Goal: Task Accomplishment & Management: Complete application form

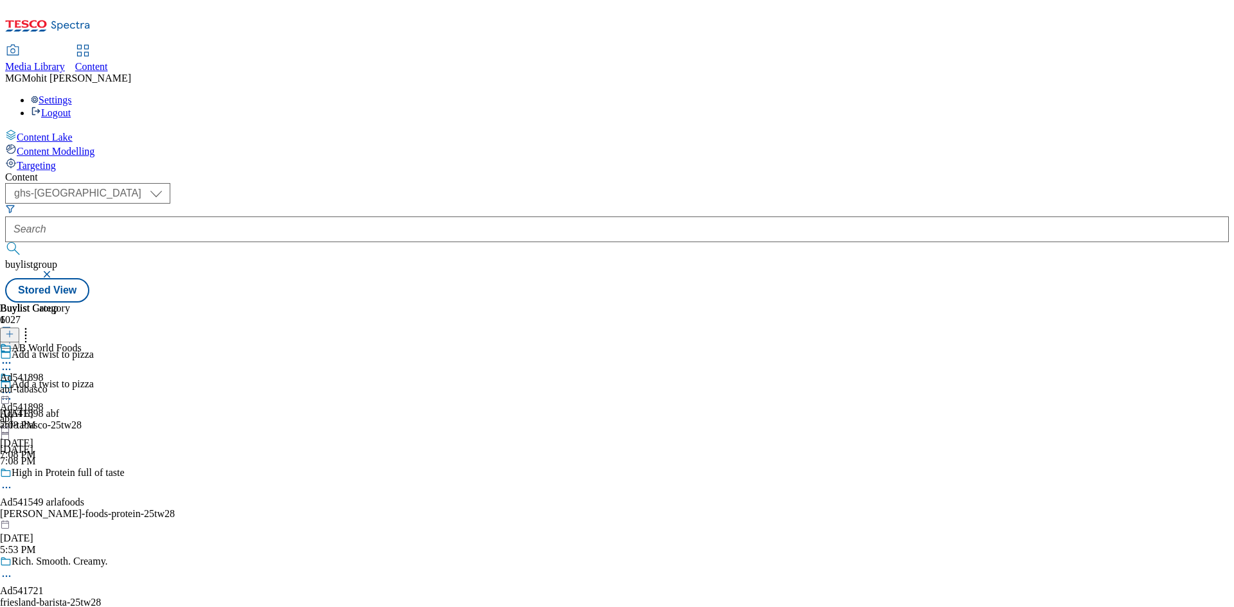
select select "ghs-[GEOGRAPHIC_DATA]"
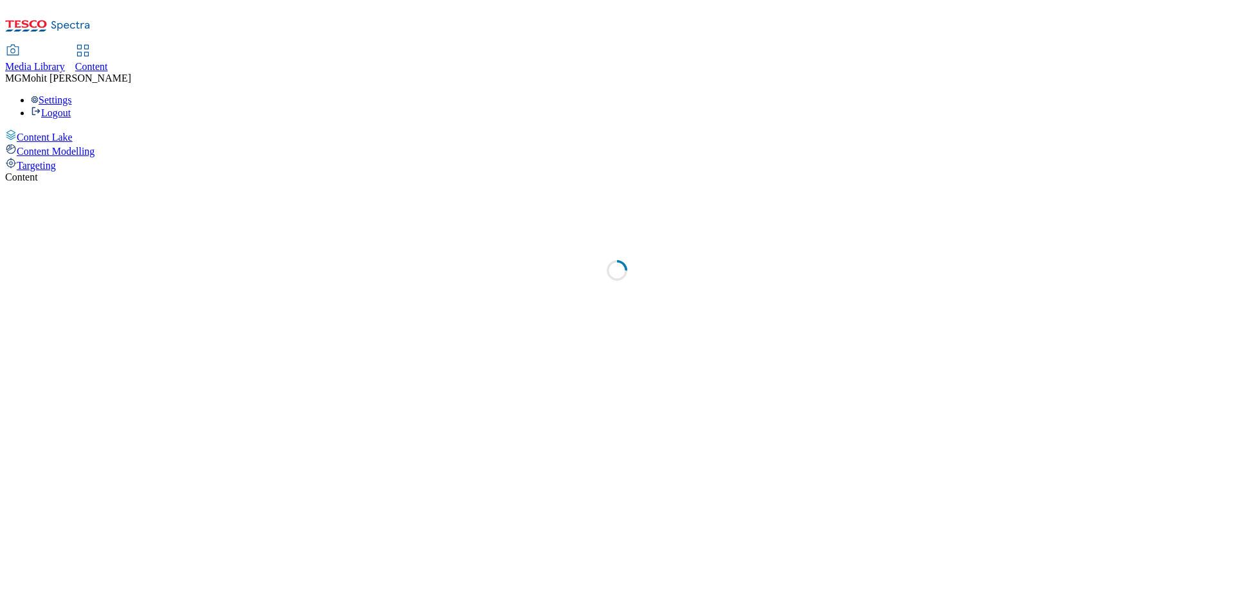
select select "ghs-uk"
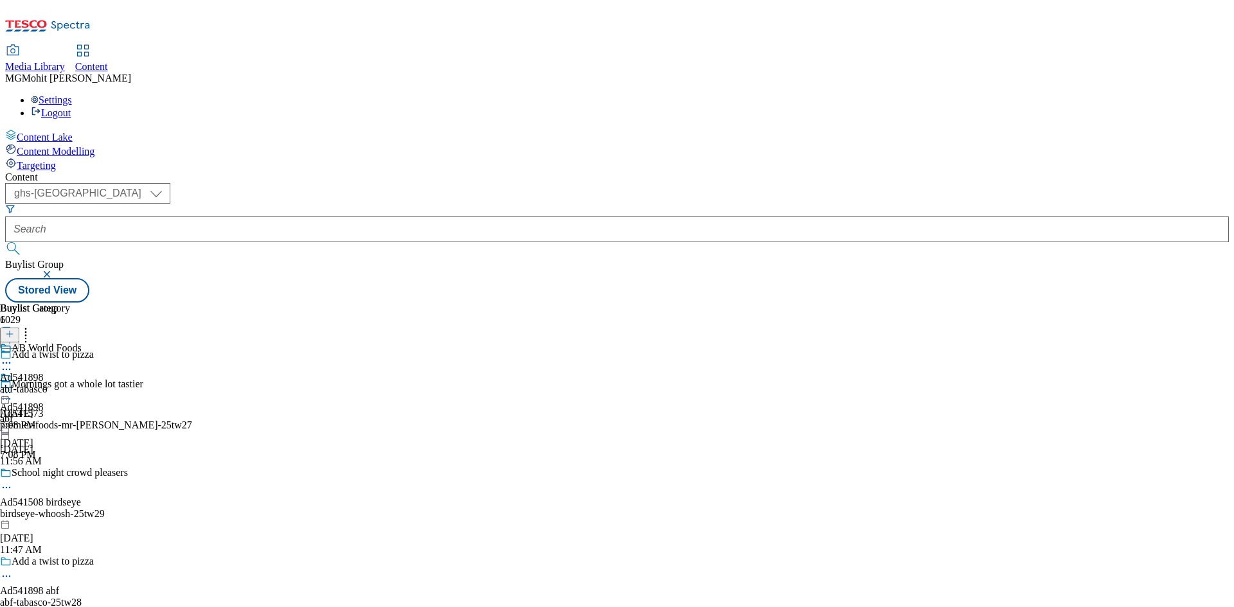
click at [14, 336] on icon at bounding box center [9, 340] width 9 height 9
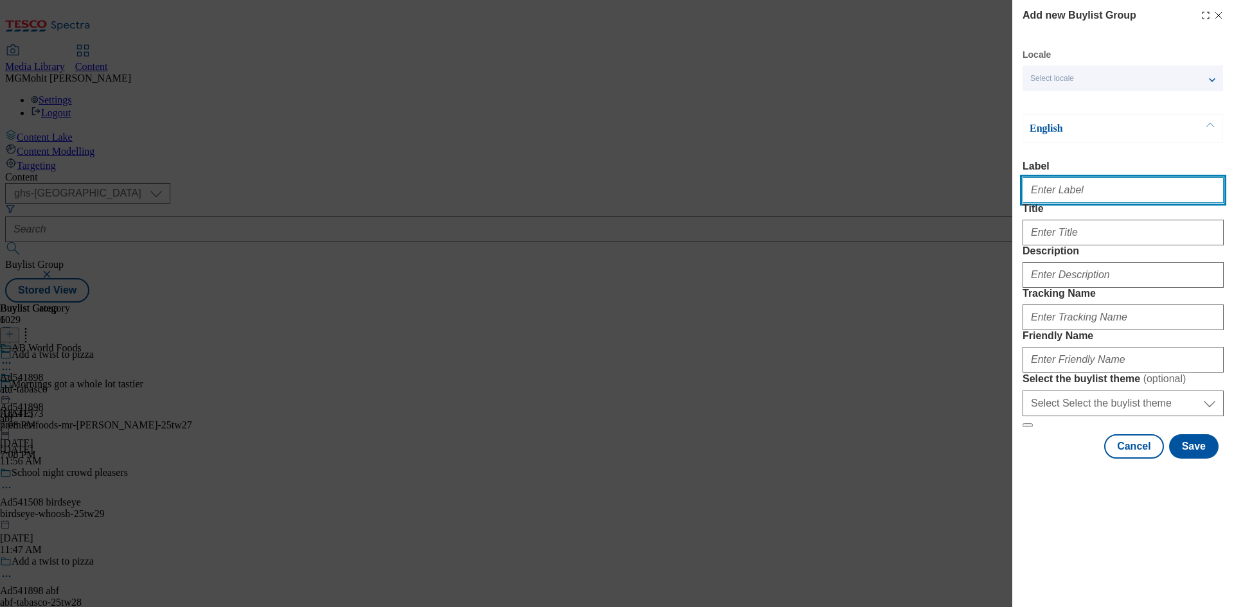
click at [1046, 195] on input "Label" at bounding box center [1123, 190] width 201 height 26
paste input "Ad541126 lotus-bakeries"
type input "Ad541126 lotus-bakeriesq"
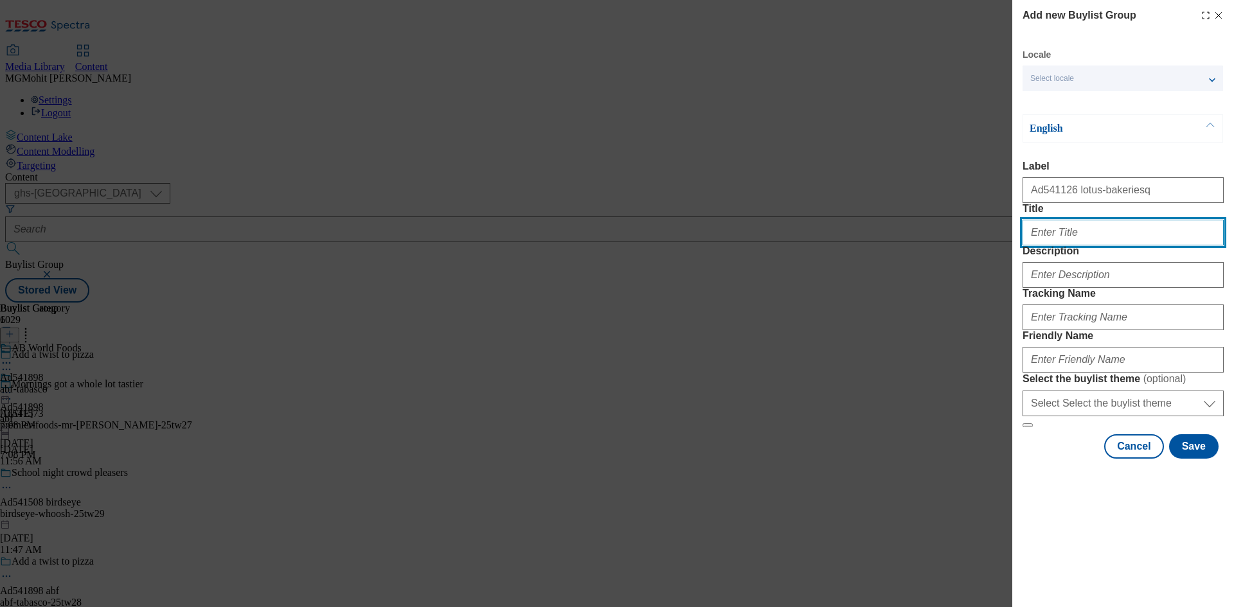
paste input "You gotta love"
type input "You gotta love"
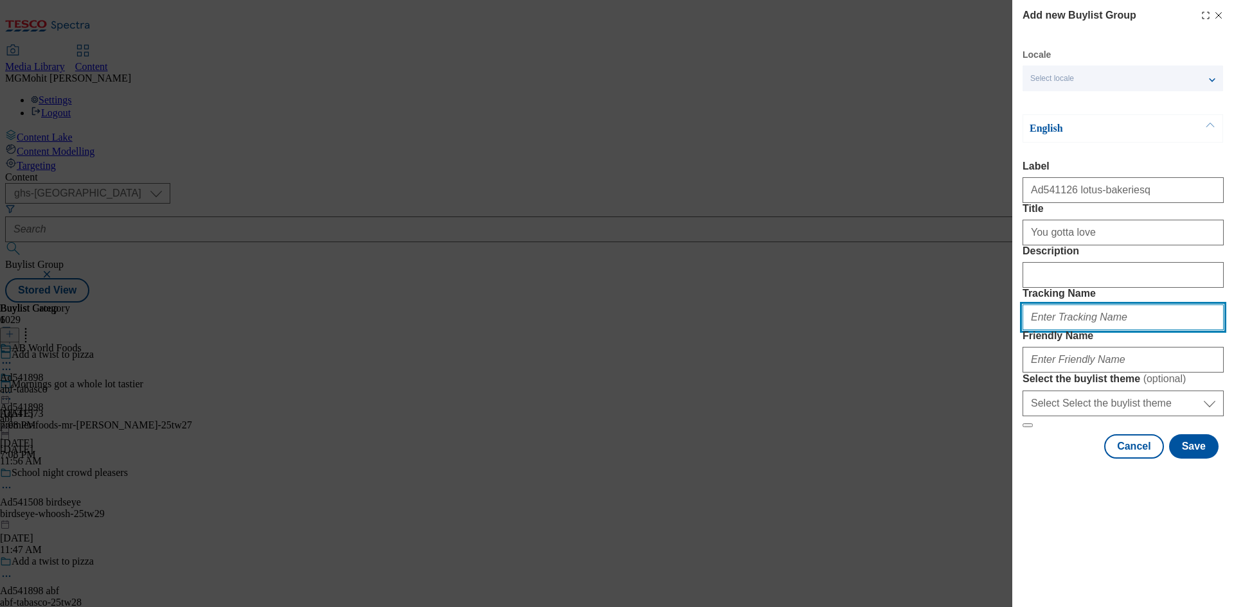
paste input "DH_AD541126"
type input "DH_AD541126"
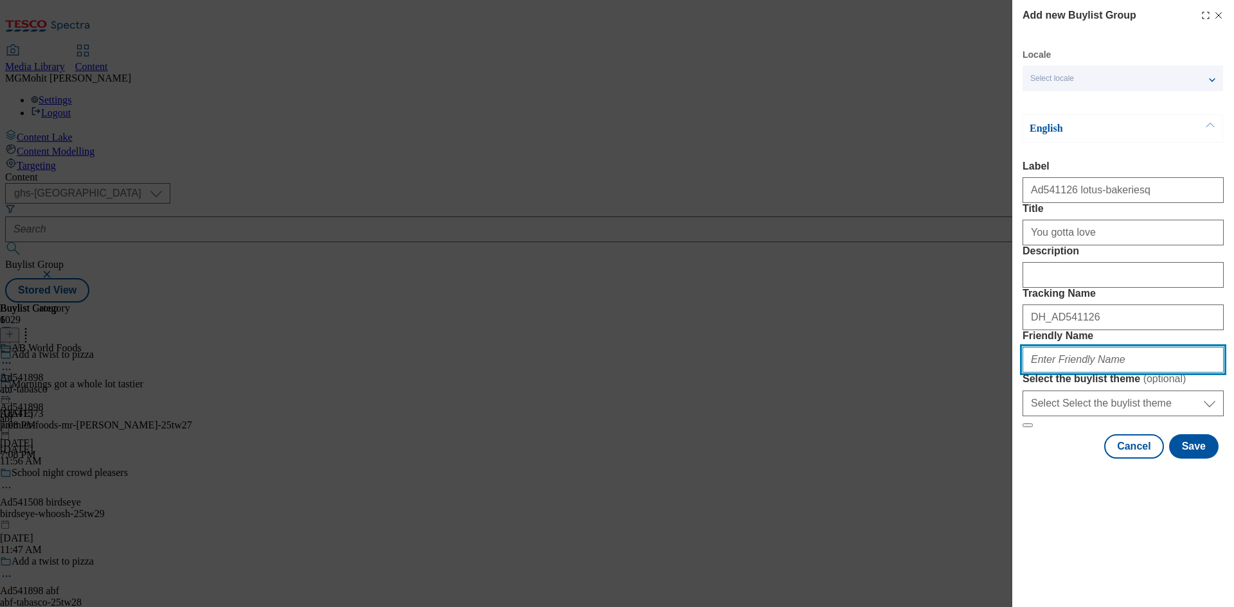
paste input "lotus-bakeries-biscoff-25tw28"
type input "lotus-bakeries-biscoff-25tw28"
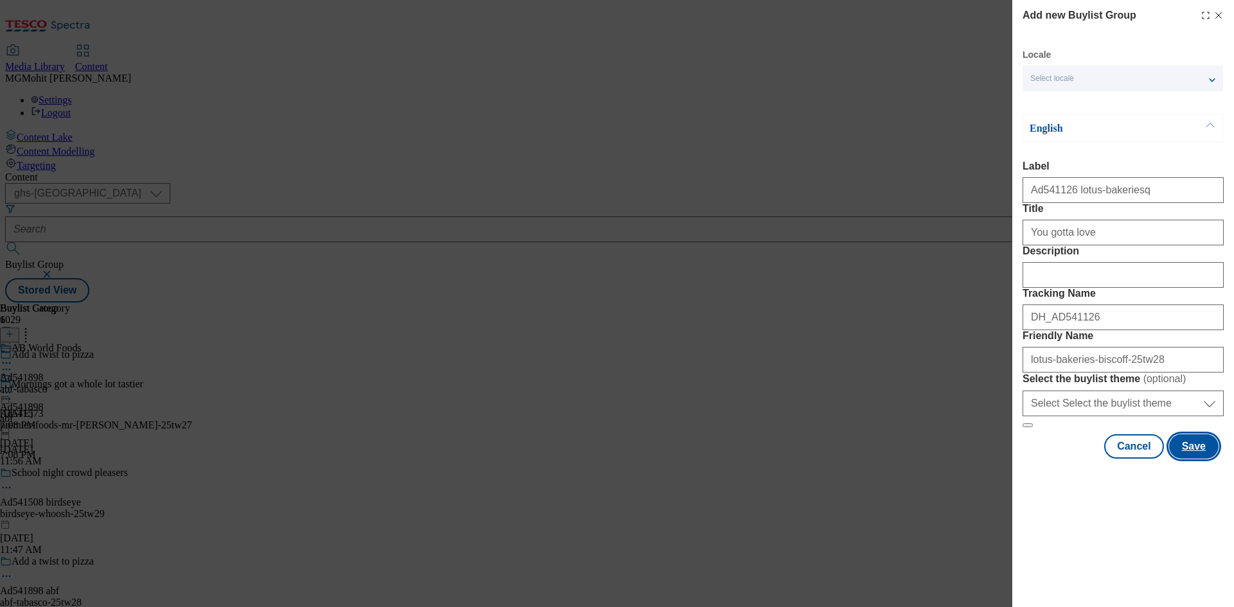
click at [1196, 459] on button "Save" at bounding box center [1193, 446] width 49 height 24
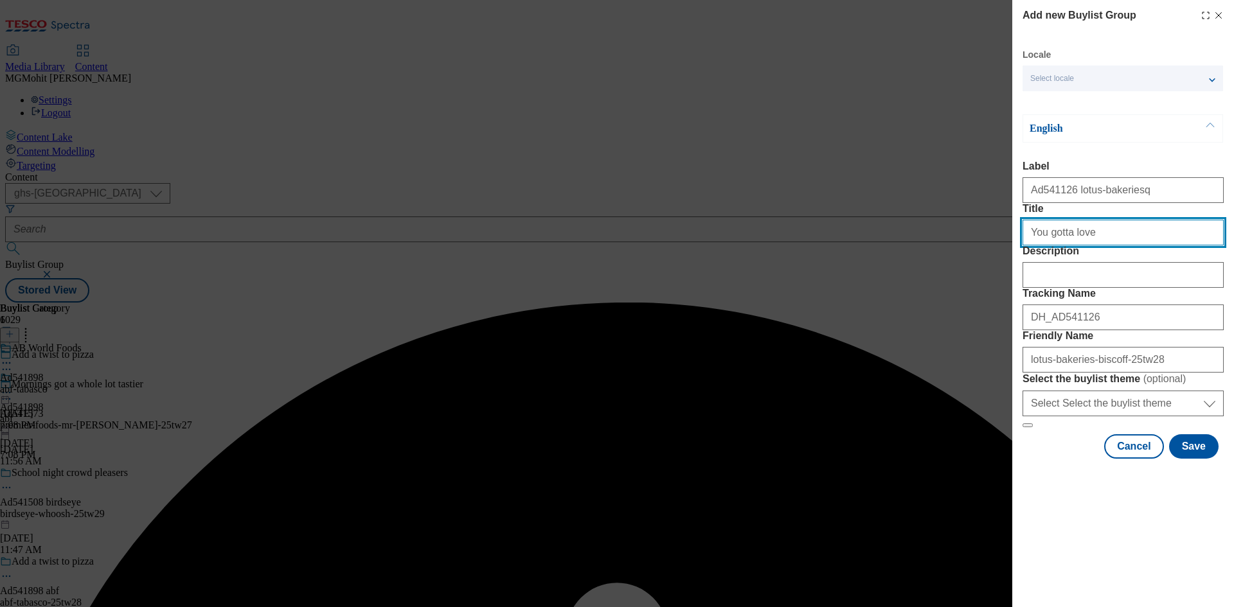
click at [1126, 246] on input "You gotta love" at bounding box center [1123, 233] width 201 height 26
type input "You gotta love"
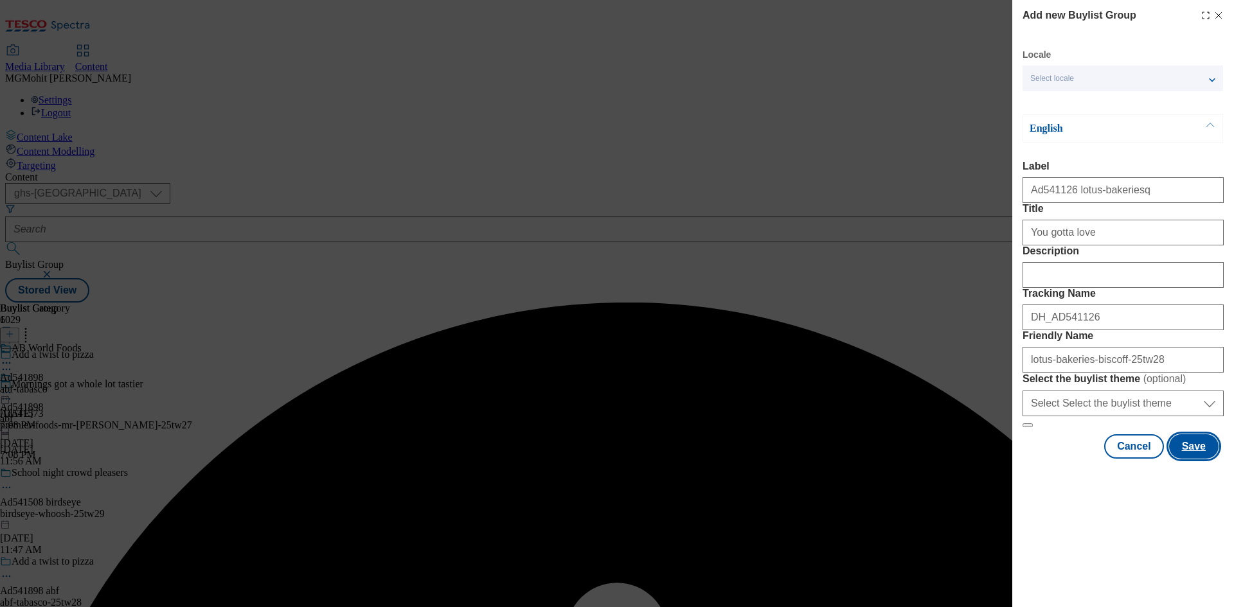
click at [1194, 459] on button "Save" at bounding box center [1193, 446] width 49 height 24
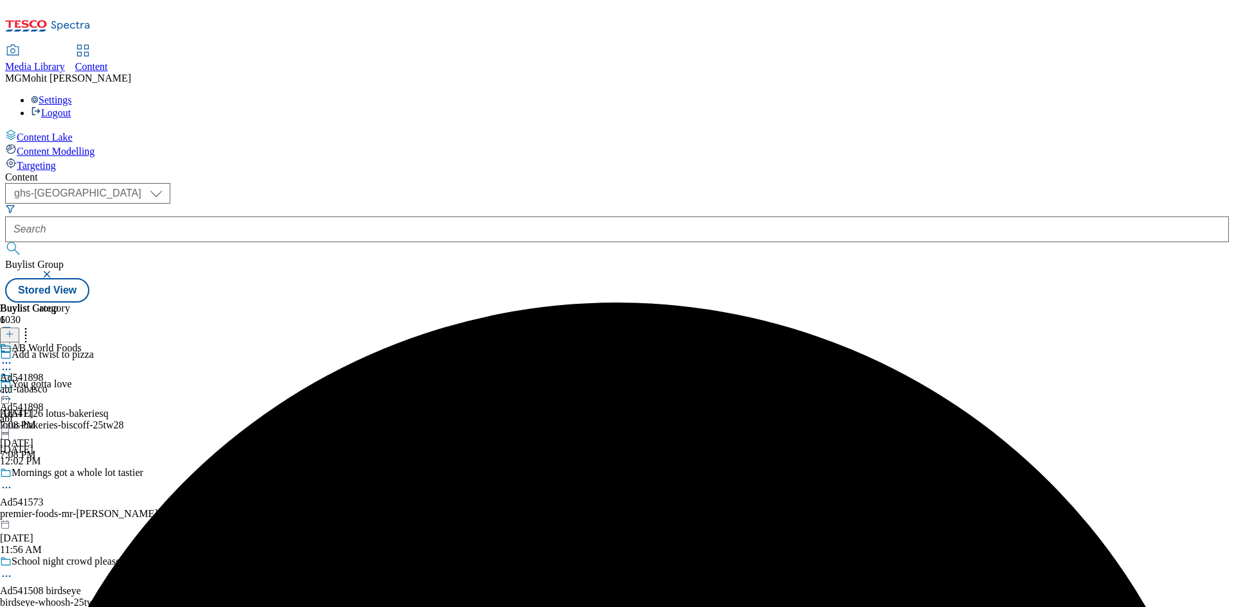
click at [200, 420] on div "lotus-bakeries-biscoff-25tw28" at bounding box center [100, 426] width 200 height 12
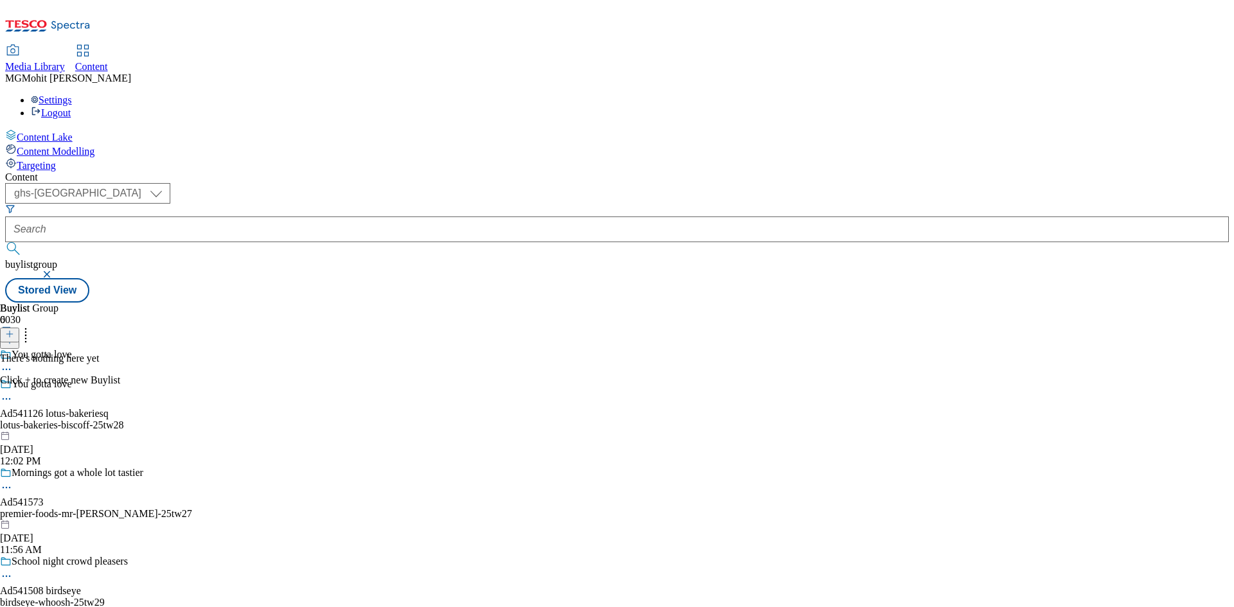
drag, startPoint x: 477, startPoint y: 206, endPoint x: 532, endPoint y: 178, distance: 62.1
click at [120, 353] on div "There's nothing here yet Click + to create new Buylist" at bounding box center [60, 369] width 120 height 33
click at [14, 330] on icon at bounding box center [9, 334] width 9 height 9
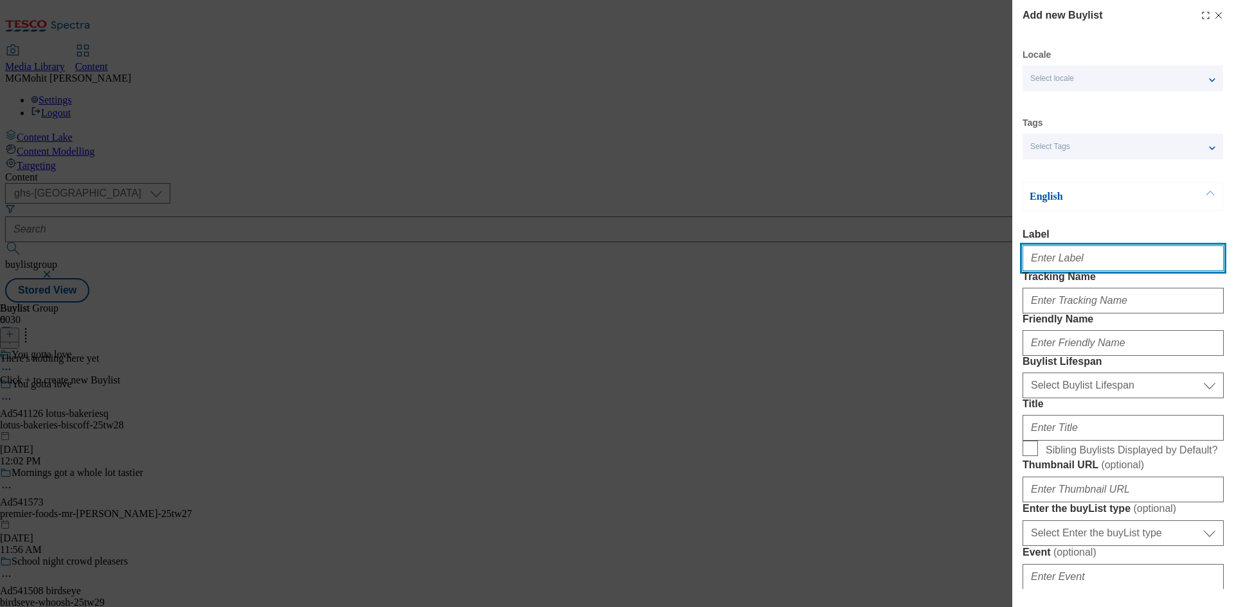
click at [1056, 264] on input "Label" at bounding box center [1123, 259] width 201 height 26
paste input "Ad541126"
type input "Ad541126"
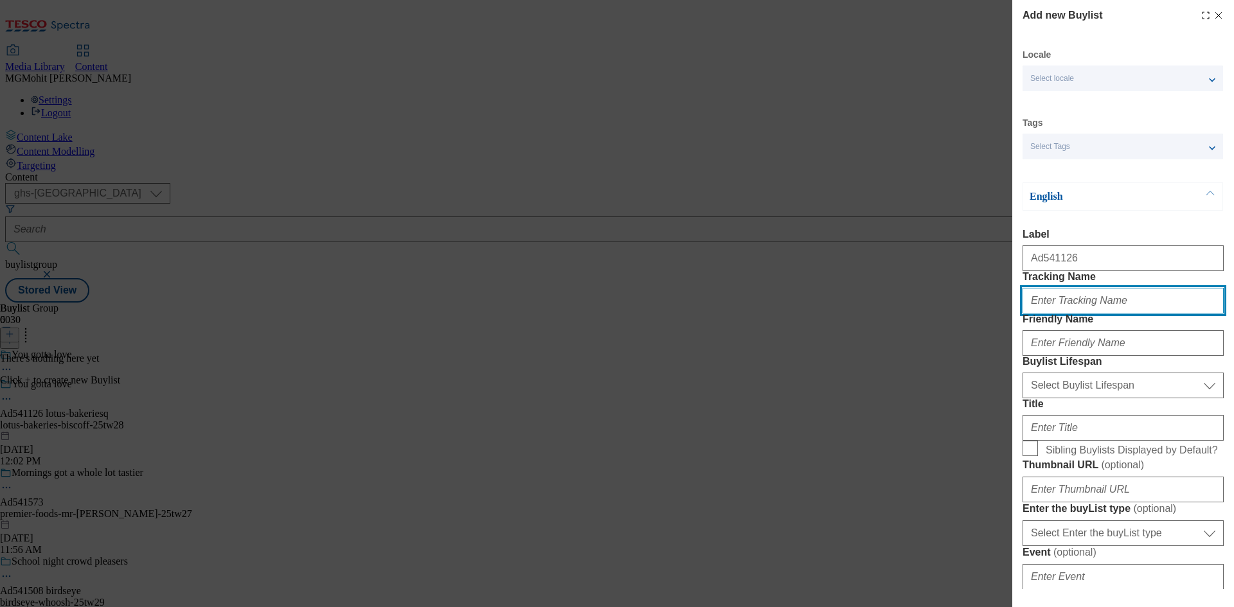
paste input "DH_AD541126"
type input "DH_AD541126"
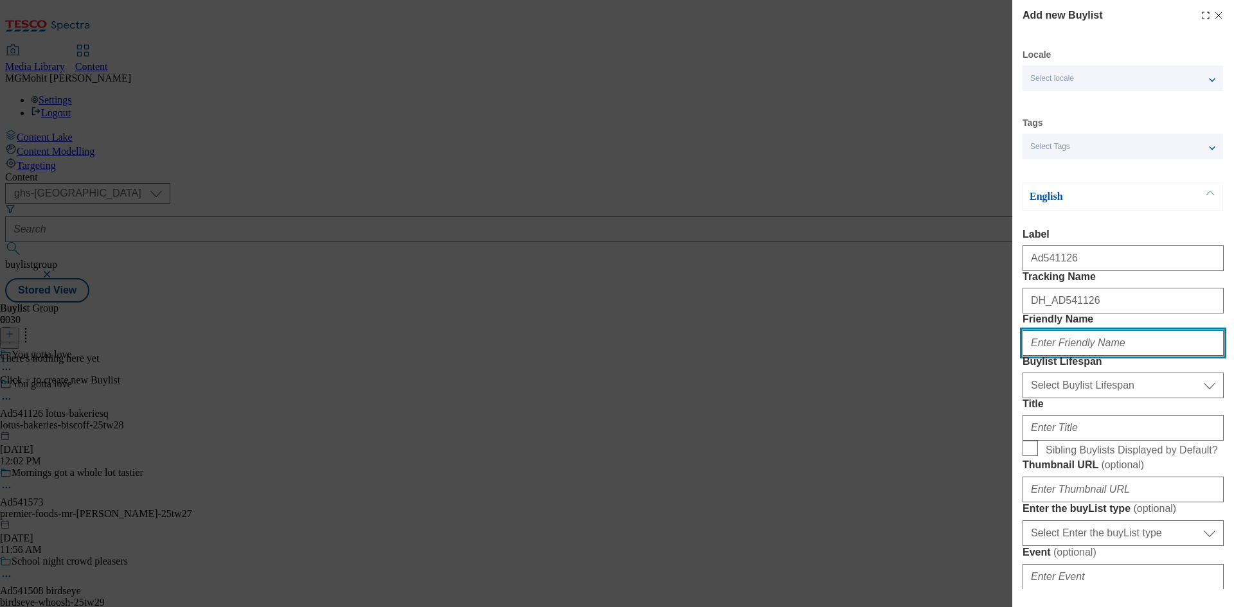
paste input "lotus-bakeries"
type input "lotus-bakeries"
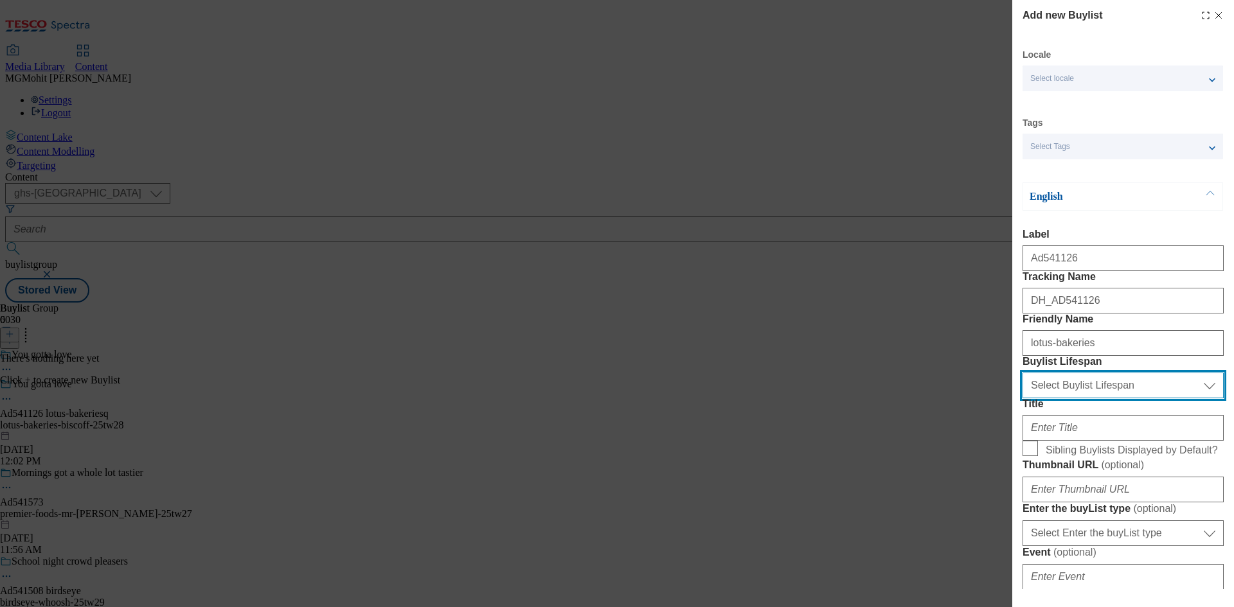
drag, startPoint x: 1116, startPoint y: 457, endPoint x: 1102, endPoint y: 458, distance: 13.6
click at [1116, 398] on select "Select Buylist Lifespan evergreen seasonal tactical" at bounding box center [1123, 386] width 201 height 26
select select "tactical"
click at [1023, 398] on select "Select Buylist Lifespan evergreen seasonal tactical" at bounding box center [1123, 386] width 201 height 26
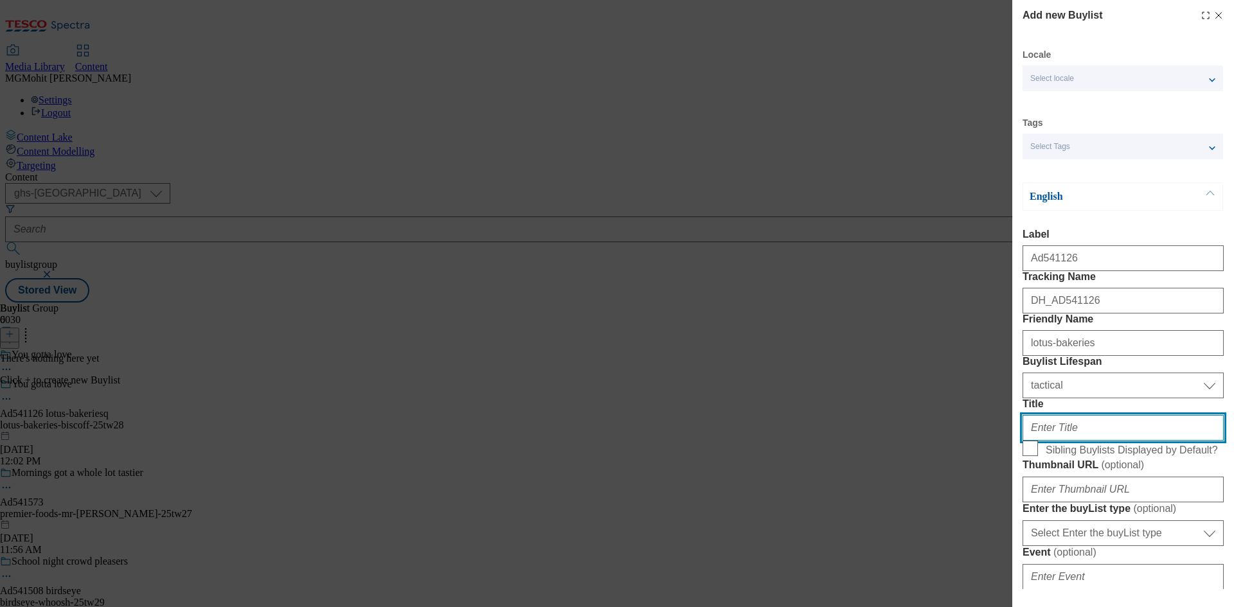
click at [1049, 441] on input "Title" at bounding box center [1123, 428] width 201 height 26
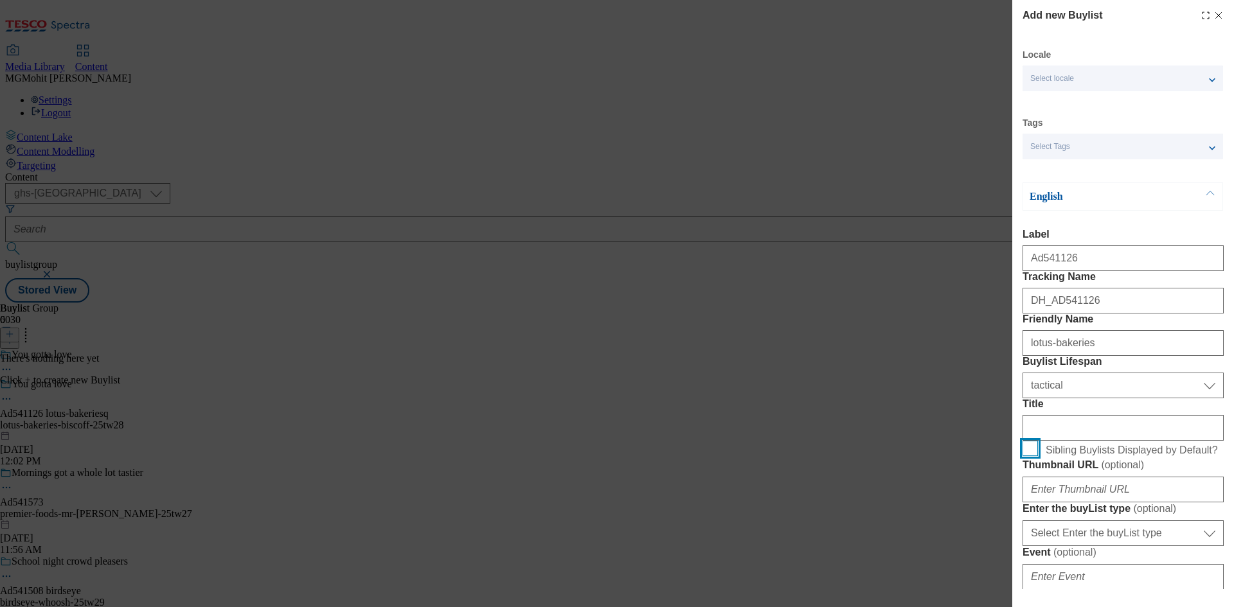
scroll to position [386, 0]
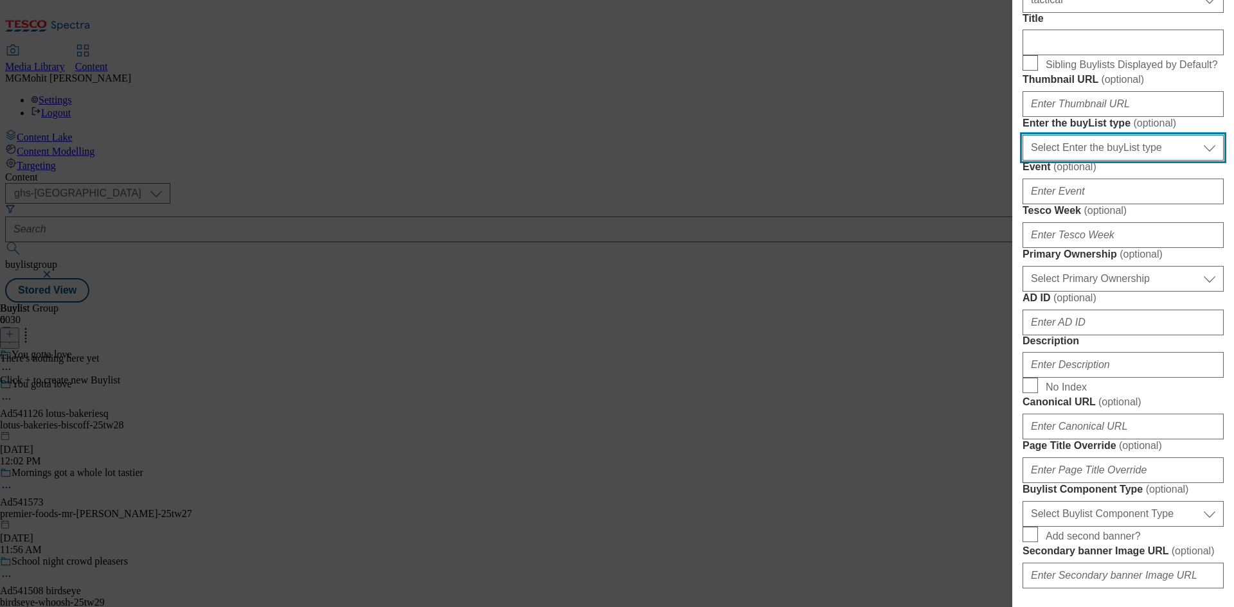
drag, startPoint x: 1098, startPoint y: 298, endPoint x: 1096, endPoint y: 310, distance: 12.9
click at [1098, 161] on select "Select Enter the buyList type event supplier funded long term >4 weeks supplier…" at bounding box center [1123, 148] width 201 height 26
select select "supplier funded short term 1-3 weeks"
click at [1023, 161] on select "Select Enter the buyList type event supplier funded long term >4 weeks supplier…" at bounding box center [1123, 148] width 201 height 26
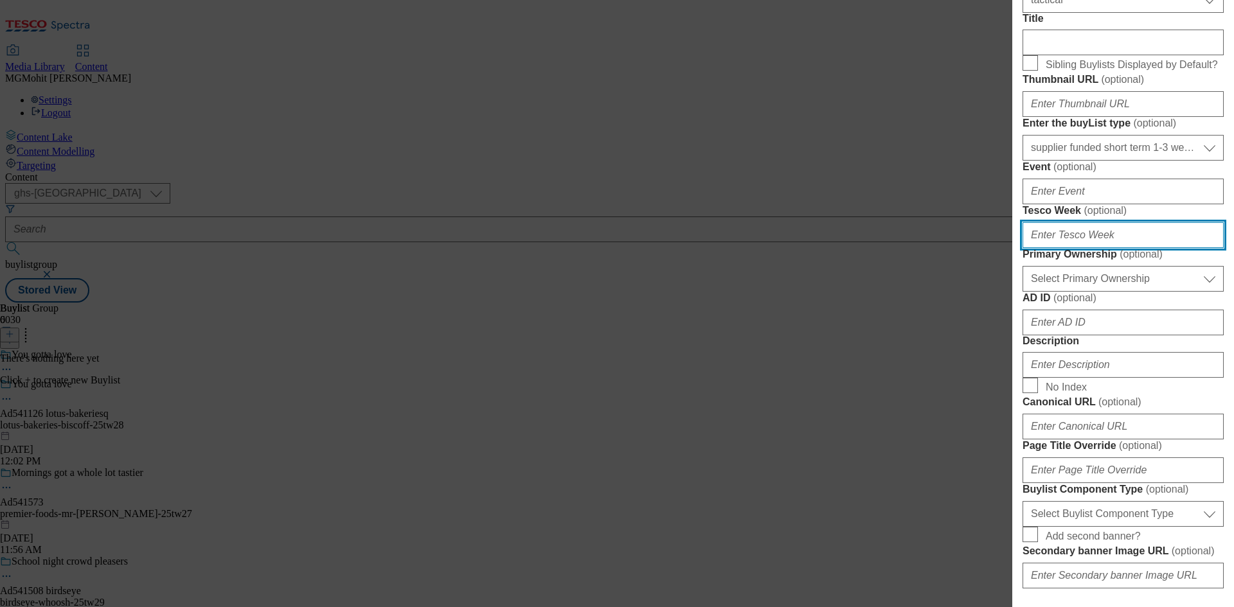
click at [1051, 248] on input "Tesco Week ( optional )" at bounding box center [1123, 235] width 201 height 26
type input "28"
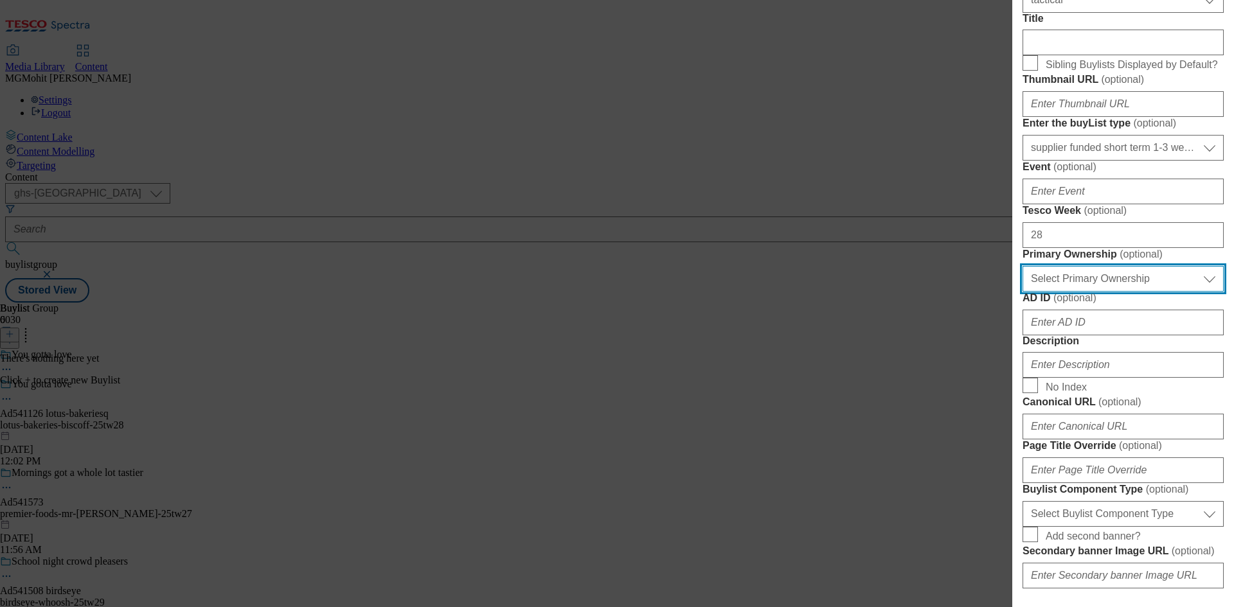
click at [1061, 292] on select "Select Primary Ownership tesco dunnhumby" at bounding box center [1123, 279] width 201 height 26
select select "dunnhumby"
click at [1023, 292] on select "Select Primary Ownership tesco dunnhumby" at bounding box center [1123, 279] width 201 height 26
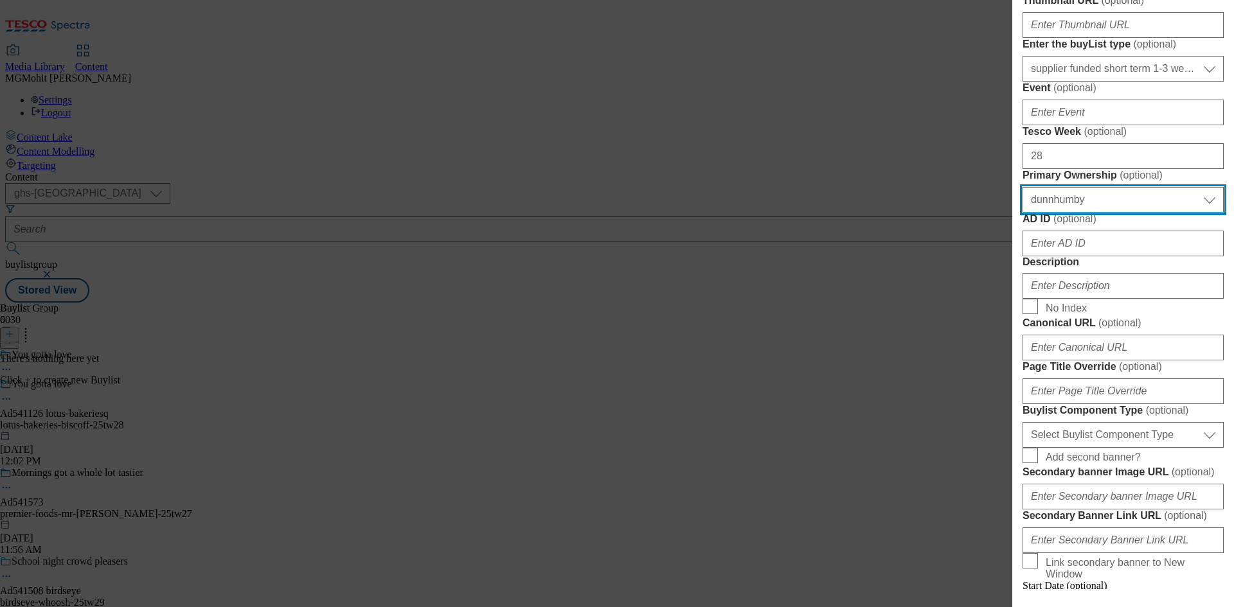
scroll to position [578, 0]
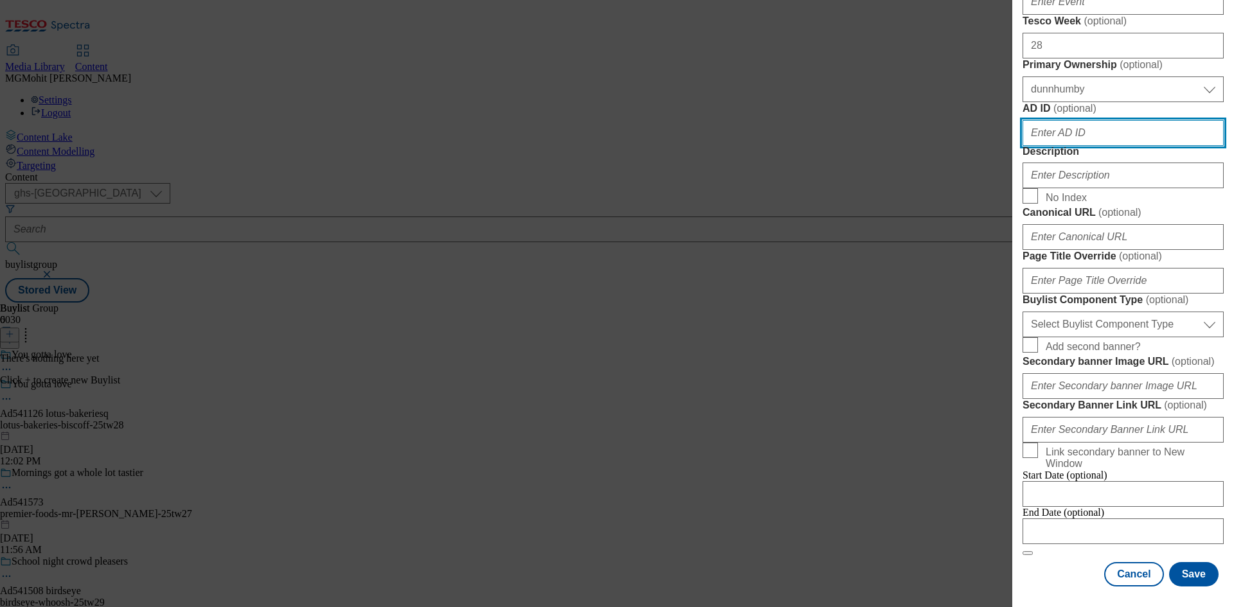
click at [1070, 146] on input "AD ID ( optional )" at bounding box center [1123, 133] width 201 height 26
paste input "541126"
type input "541126"
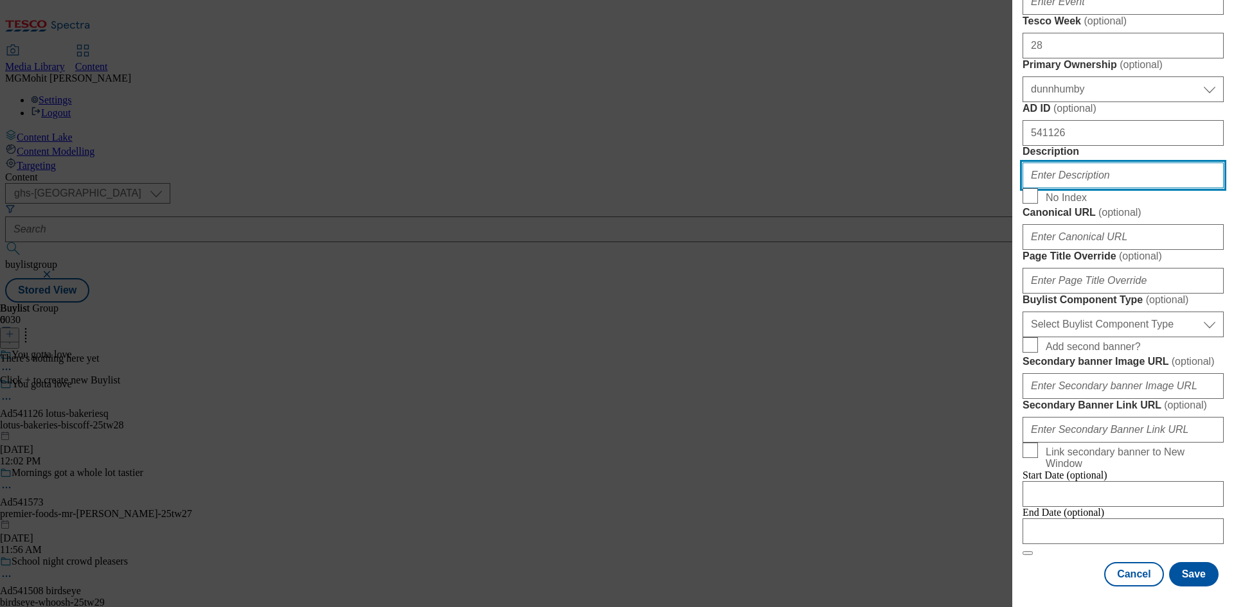
click at [1059, 188] on input "Description" at bounding box center [1123, 176] width 201 height 26
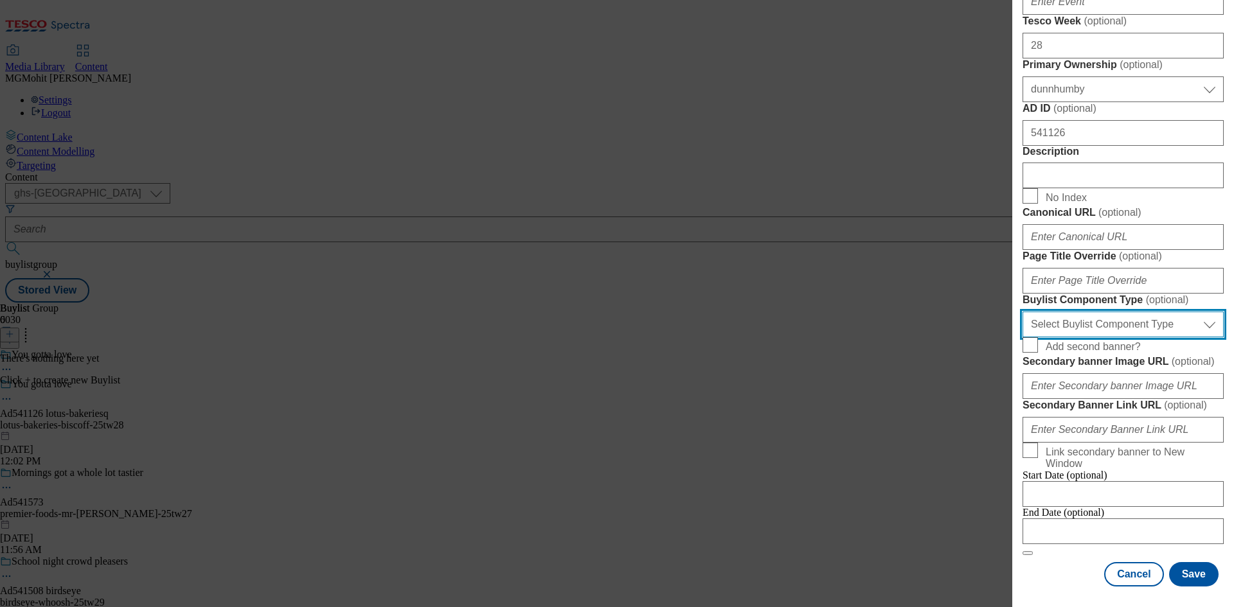
drag, startPoint x: 1094, startPoint y: 338, endPoint x: 1084, endPoint y: 349, distance: 15.0
click at [1094, 337] on select "Select Buylist Component Type Banner Competition Header Meal" at bounding box center [1123, 325] width 201 height 26
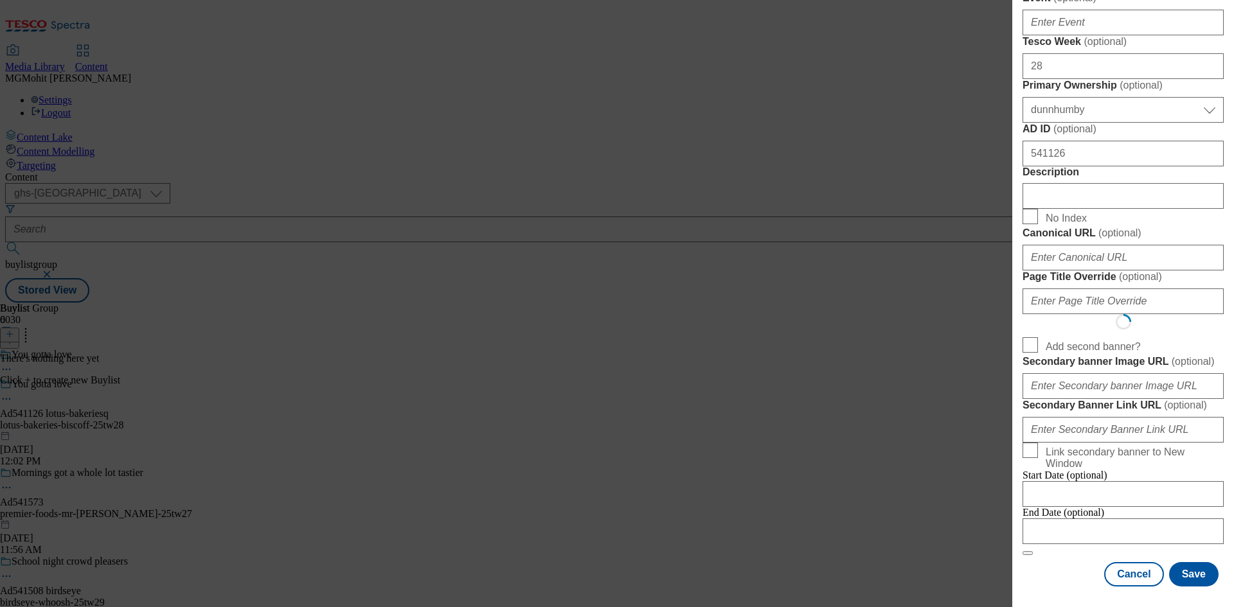
select select "Banner"
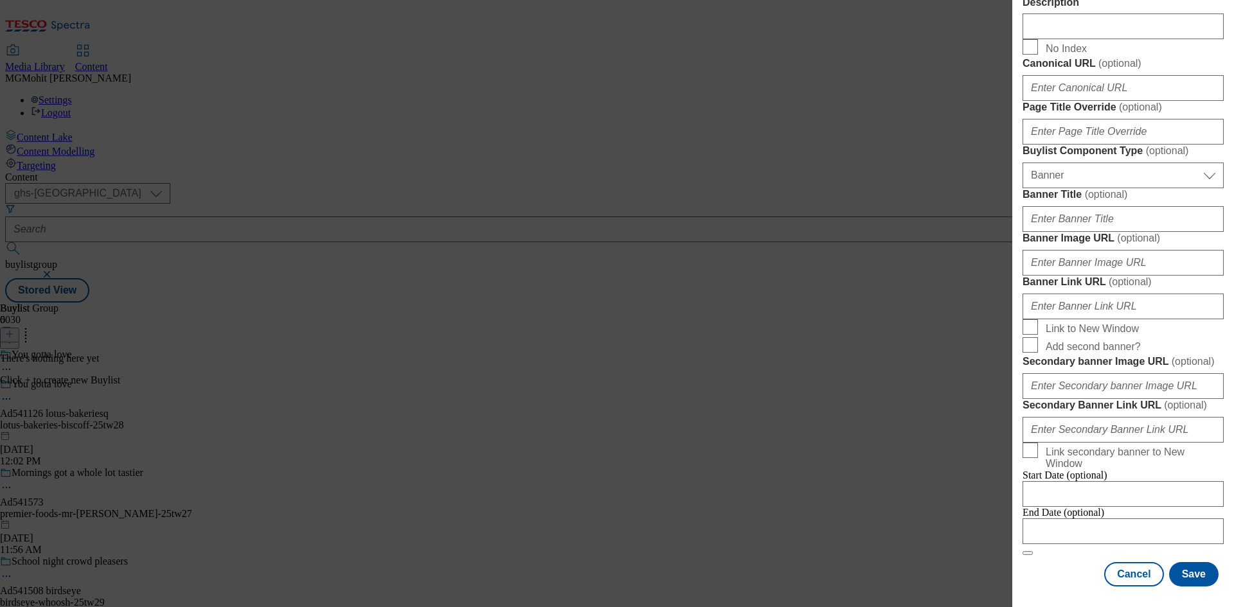
scroll to position [1274, 0]
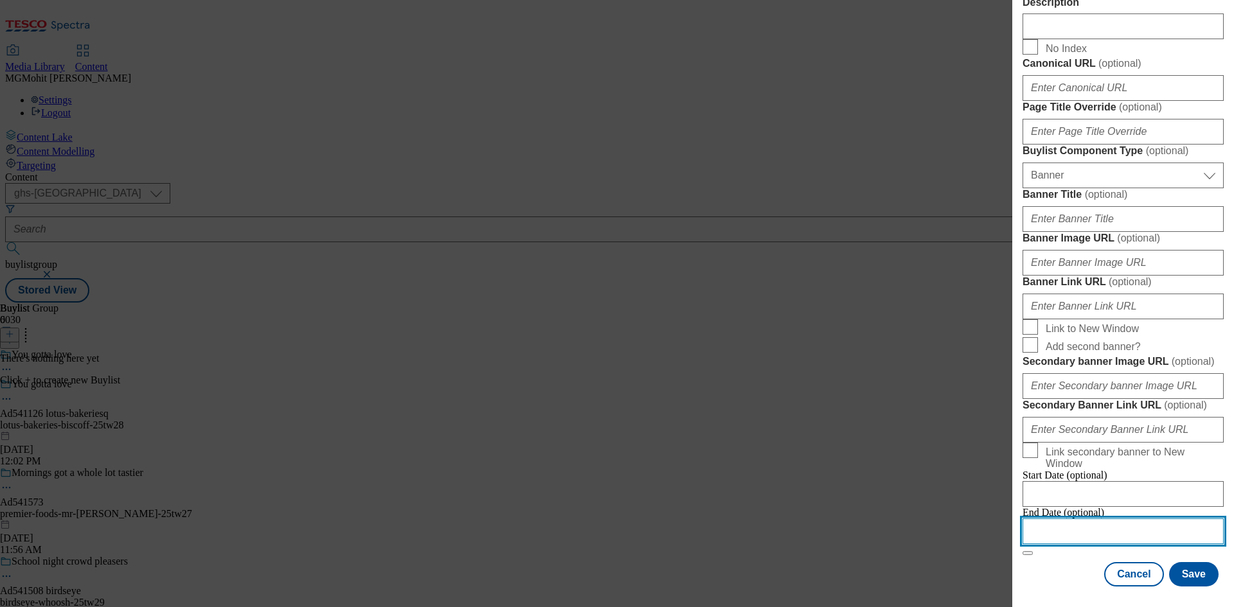
click at [1062, 523] on input "Modal" at bounding box center [1123, 532] width 201 height 26
select select "2025"
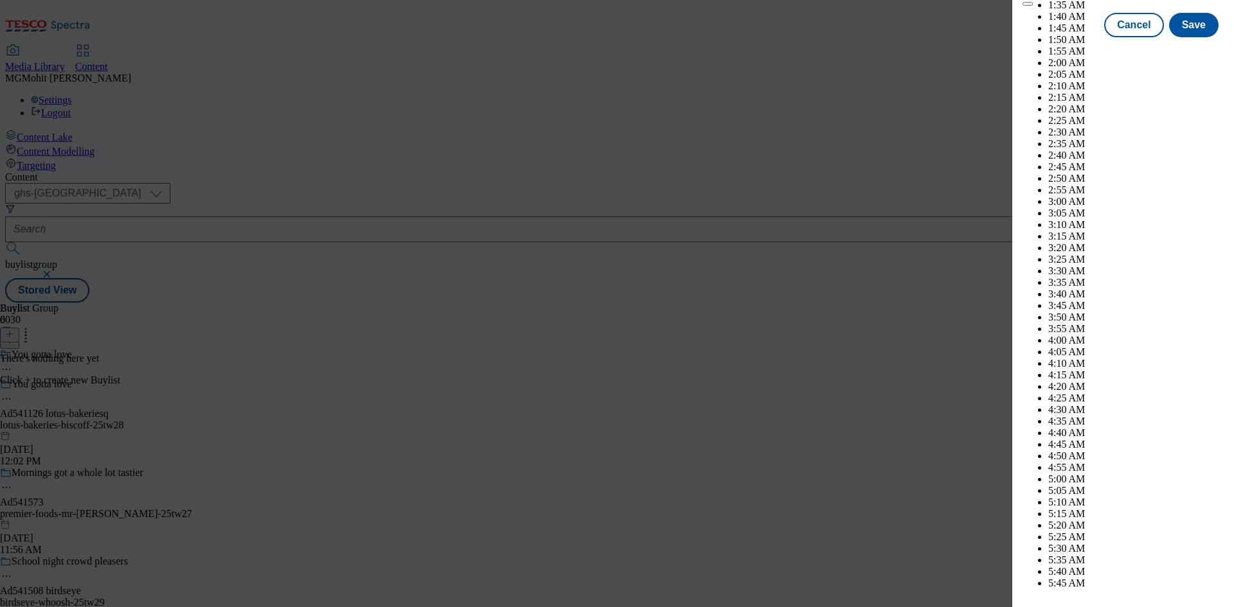
scroll to position [3413, 0]
select select "November"
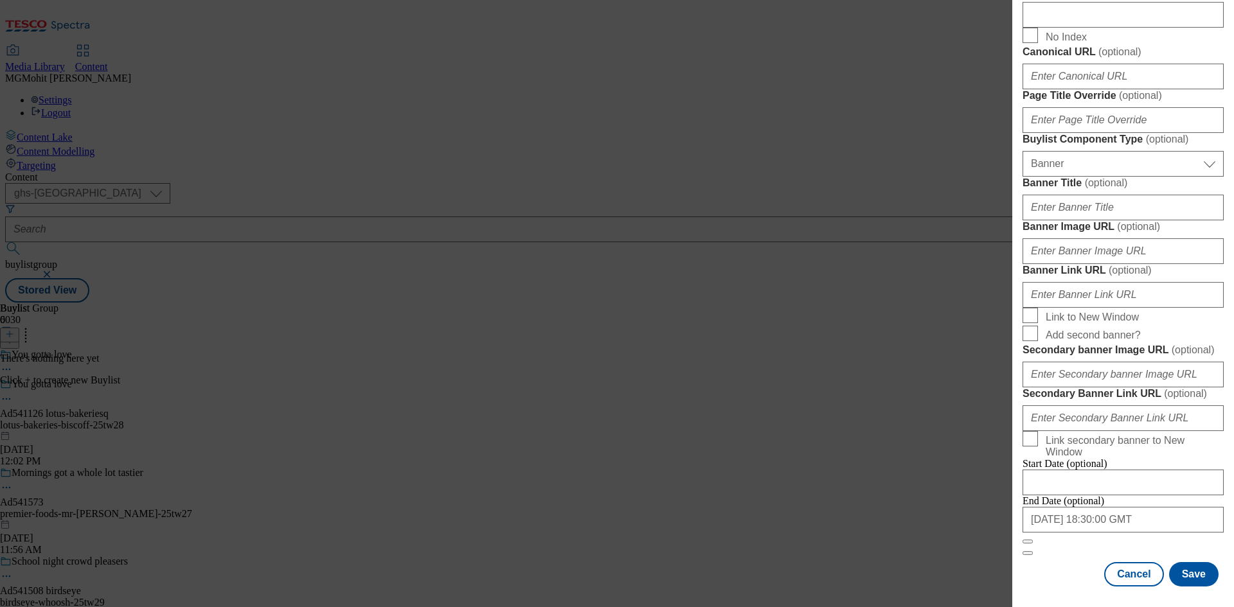
click at [1063, 568] on div "Cancel Save" at bounding box center [1123, 574] width 201 height 24
click at [1178, 573] on button "Save" at bounding box center [1193, 574] width 49 height 24
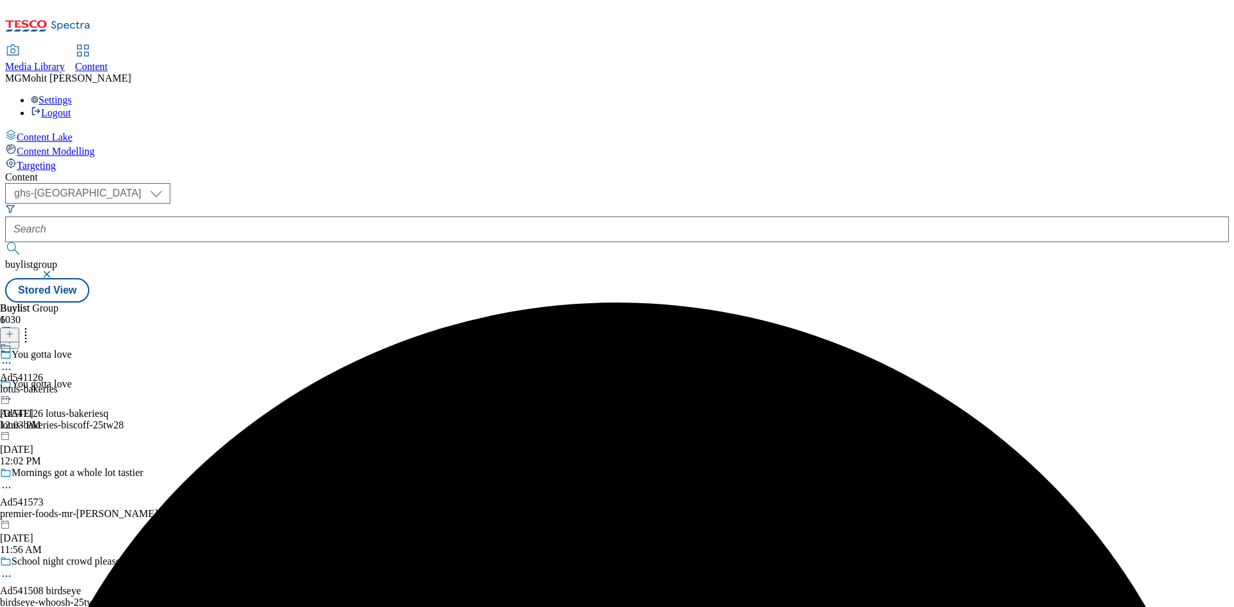
click at [58, 343] on div "Ad541126 lotus-bakeries Aug 22, 2025 12:03 PM" at bounding box center [29, 387] width 58 height 89
click at [10, 331] on line at bounding box center [10, 334] width 0 height 6
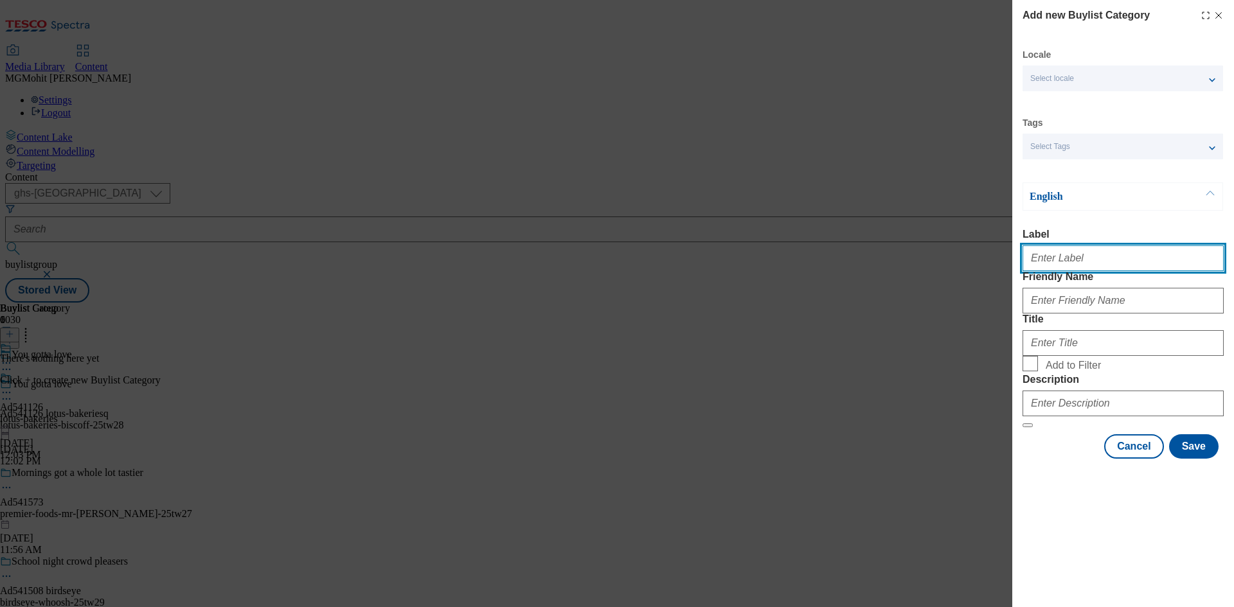
click at [1051, 262] on input "Label" at bounding box center [1123, 259] width 201 height 26
paste input "Ad541126"
type input "Ad541126"
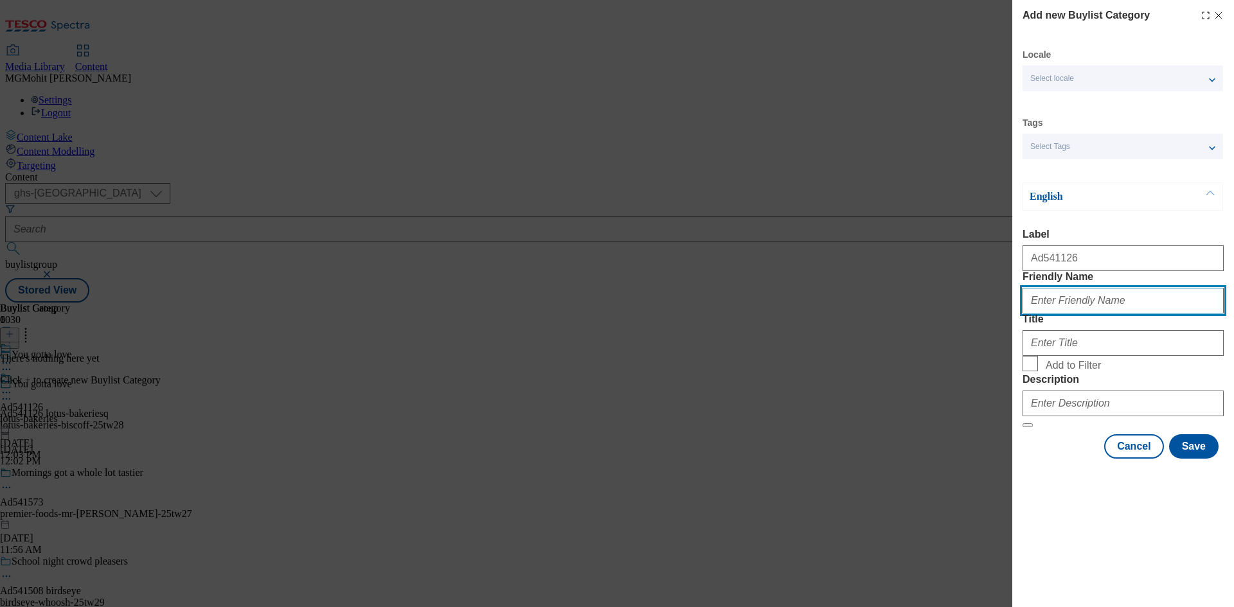
paste input "lotus-bakeries-biscoff"
type input "lotus-bakeries-biscoff"
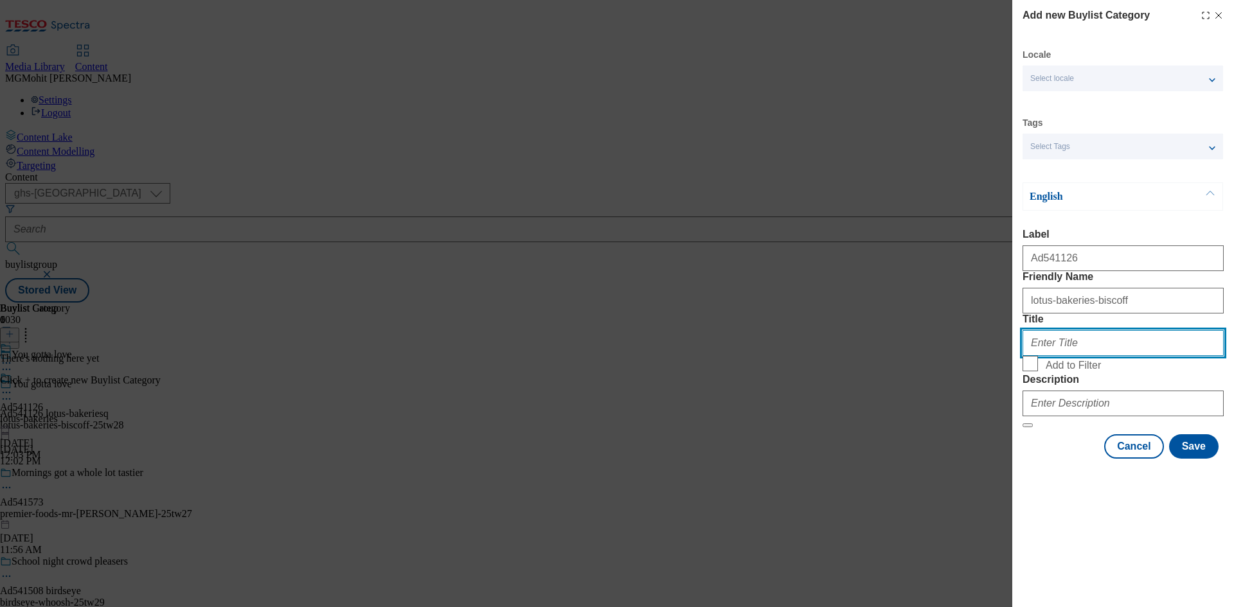
paste input "Lotus Bakeries"
type input "Lotus Bakeries"
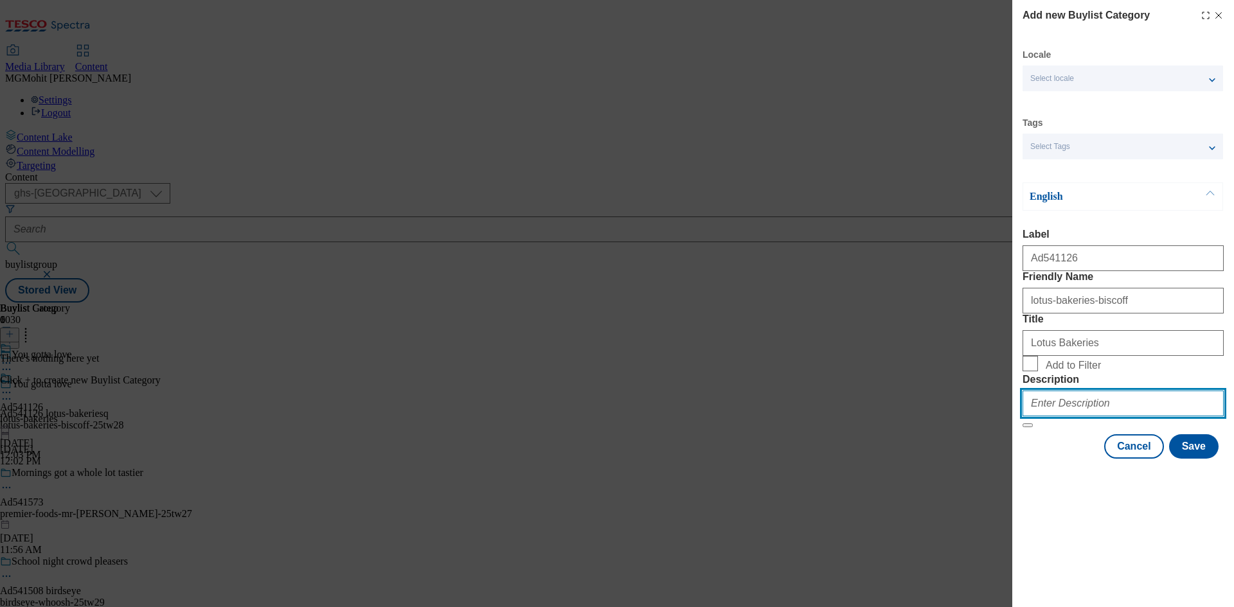
click at [1055, 416] on input "Description" at bounding box center [1123, 404] width 201 height 26
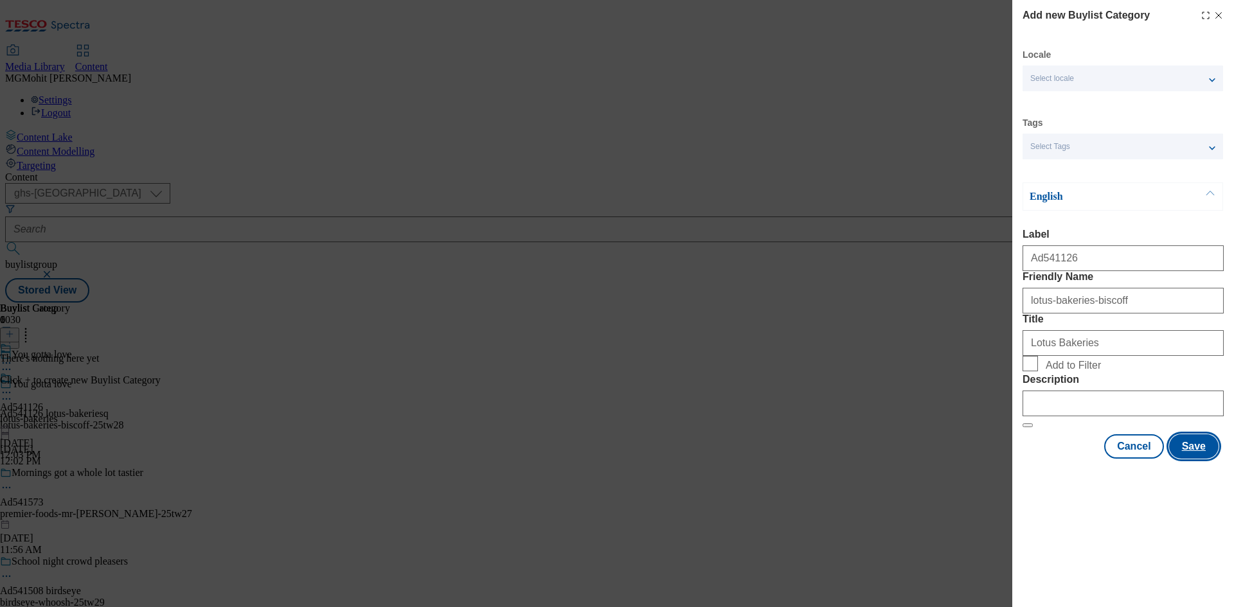
click at [1183, 459] on button "Save" at bounding box center [1193, 446] width 49 height 24
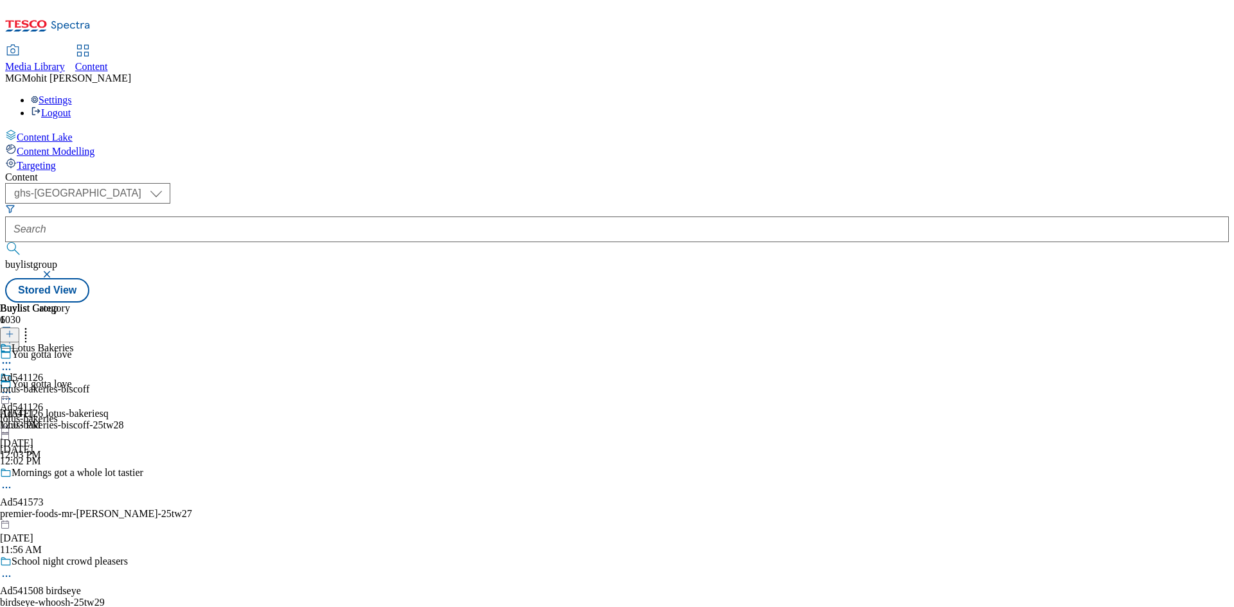
click at [89, 384] on div "lotus-bakeries-biscoff" at bounding box center [44, 390] width 89 height 12
click at [14, 330] on icon at bounding box center [9, 334] width 9 height 9
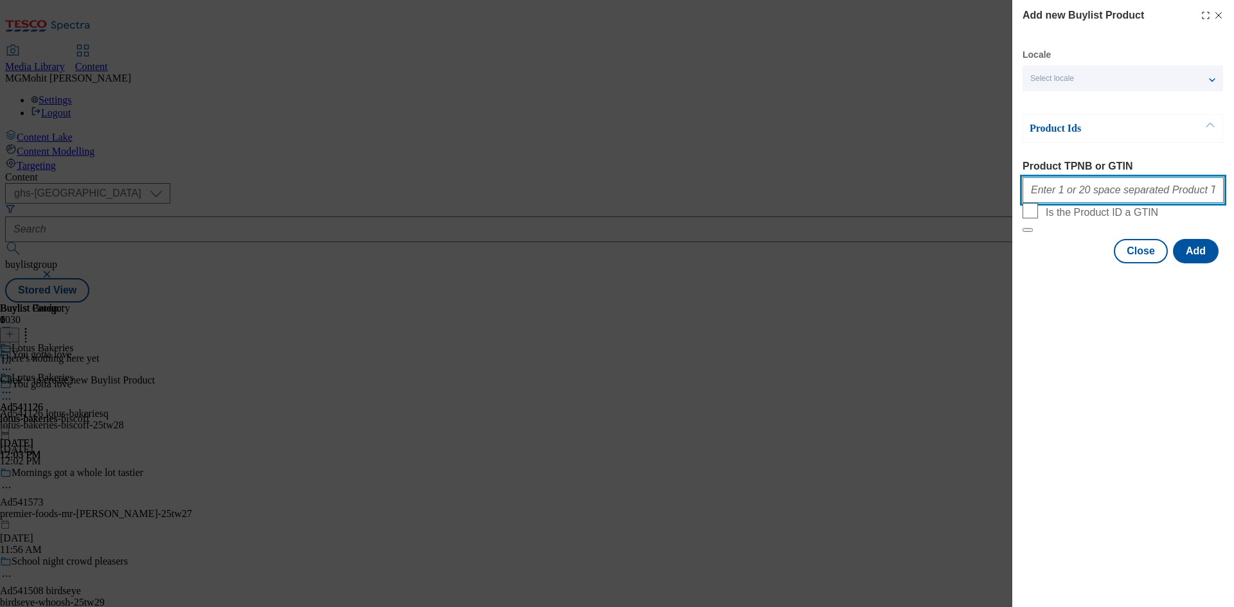
click at [1063, 189] on input "Product TPNB or GTIN" at bounding box center [1123, 190] width 201 height 26
paste input "75792715 75792744"
type input "75792715 75792744"
click at [1199, 264] on button "Add" at bounding box center [1196, 251] width 46 height 24
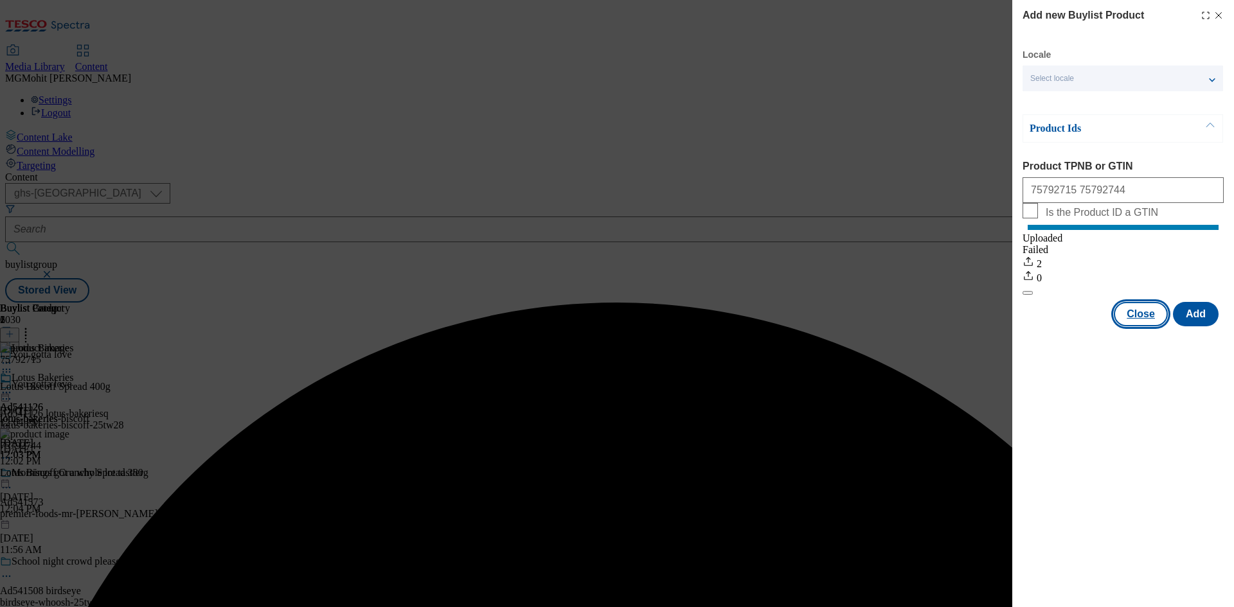
click at [1153, 327] on button "Close" at bounding box center [1141, 314] width 54 height 24
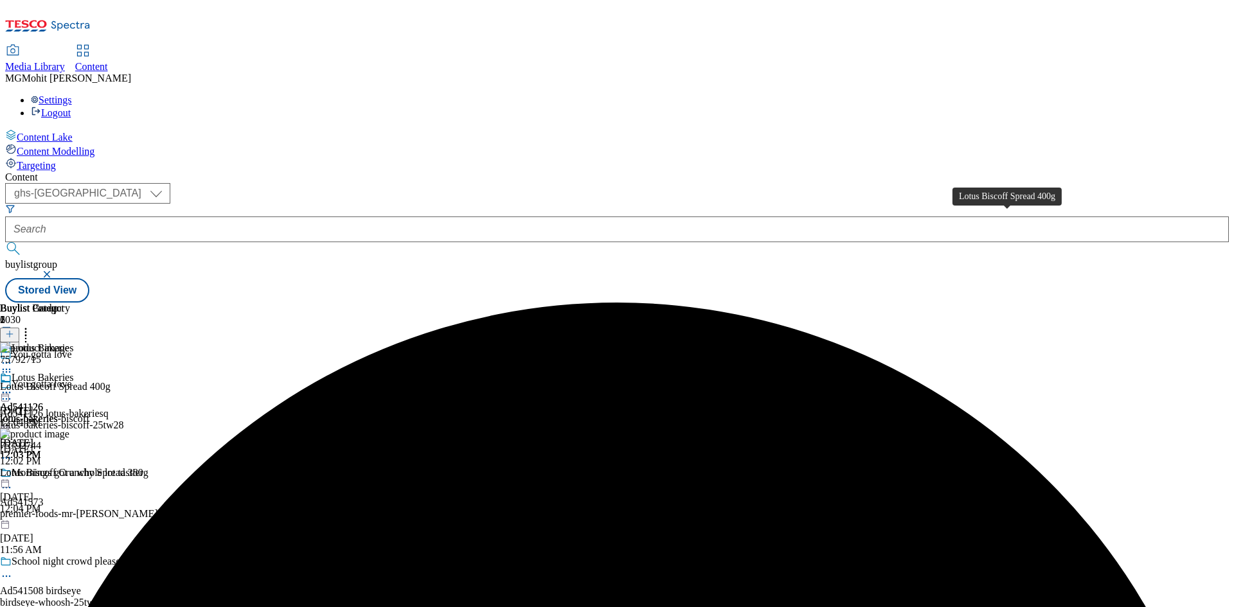
click at [111, 381] on div "Lotus Biscoff Spread 400g" at bounding box center [55, 387] width 111 height 12
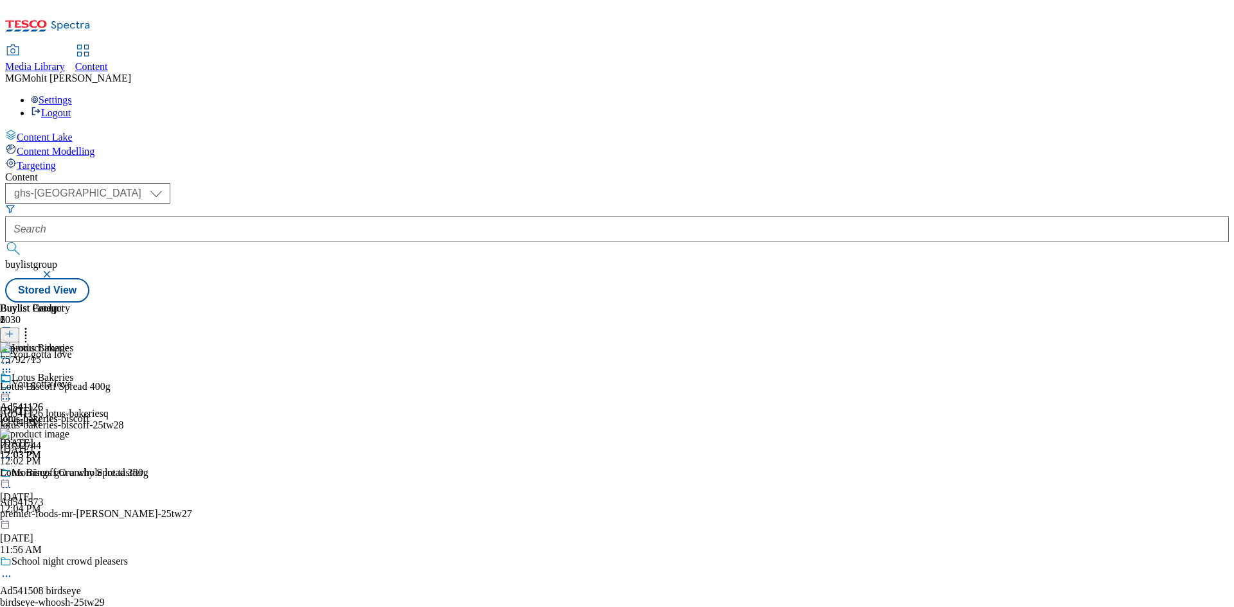
click at [89, 372] on div "Lotus Bakeries" at bounding box center [44, 387] width 89 height 30
click at [4, 392] on circle at bounding box center [4, 393] width 2 height 2
click at [55, 415] on span "Edit" at bounding box center [47, 420] width 15 height 10
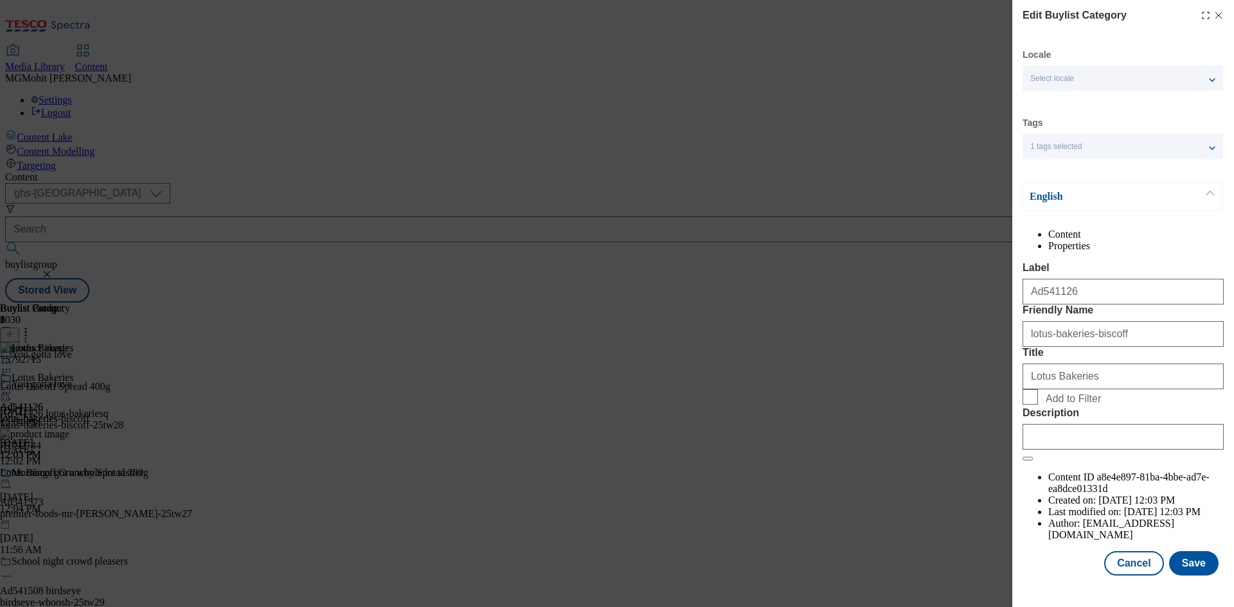
scroll to position [25, 0]
click at [1095, 450] on input "Description" at bounding box center [1123, 437] width 201 height 26
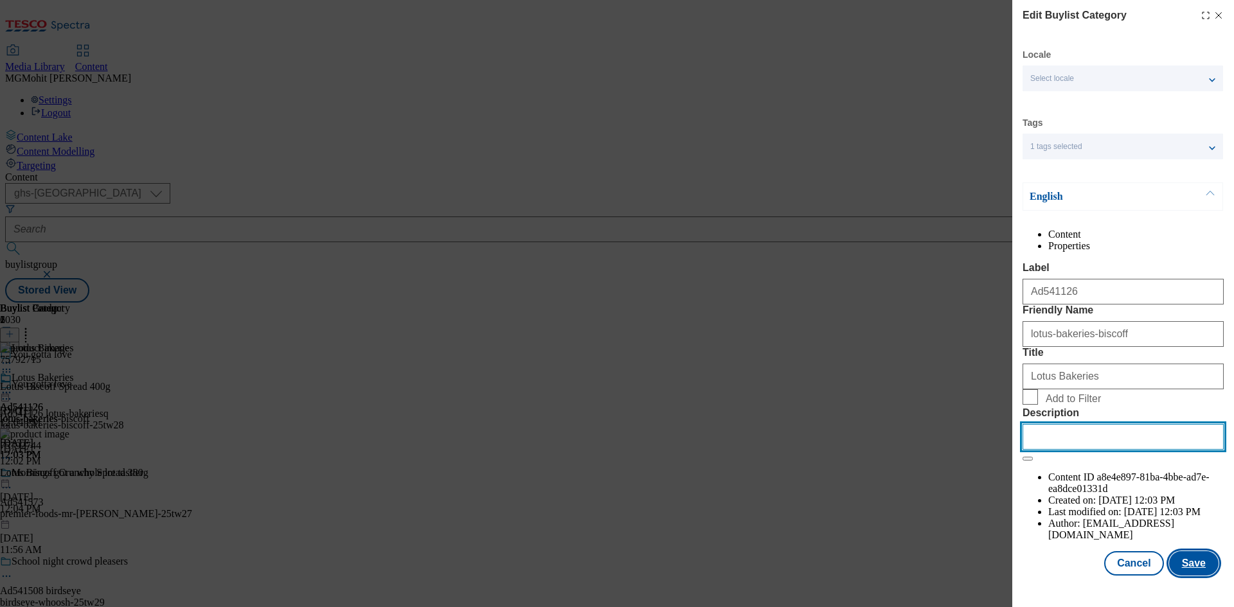
paste input "Lotus Biscoff Spread 400g"
type input "Lotus Biscoff Spread 400g"
click at [1182, 569] on button "Save" at bounding box center [1193, 563] width 49 height 24
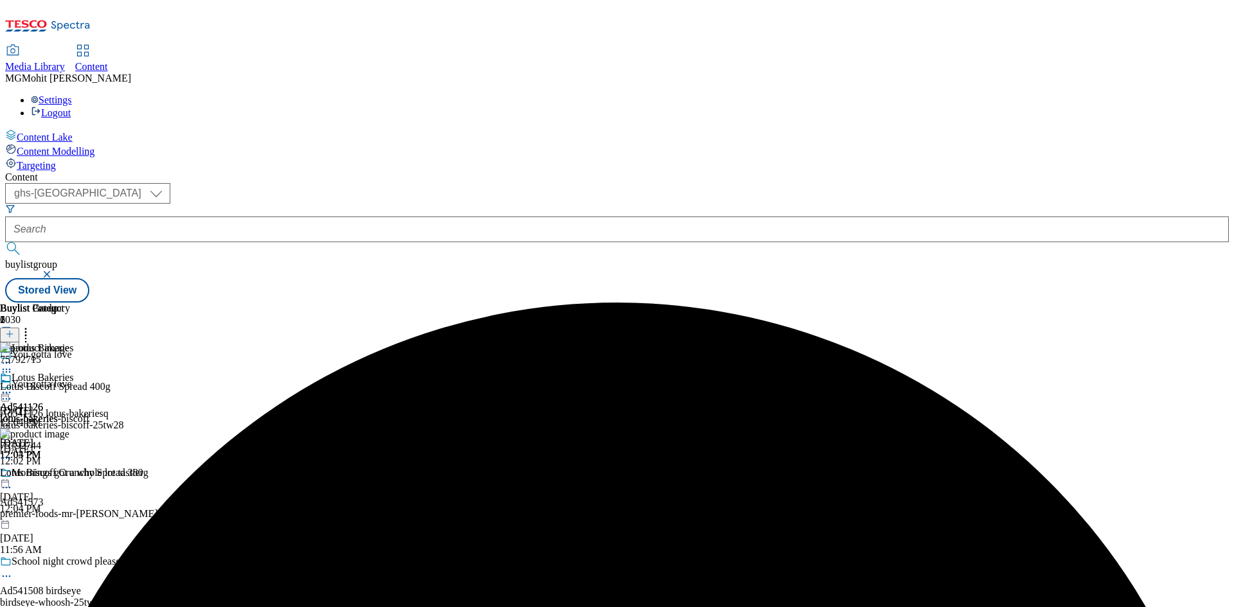
click at [4, 392] on circle at bounding box center [4, 393] width 2 height 2
click at [55, 415] on span "Edit" at bounding box center [47, 420] width 15 height 10
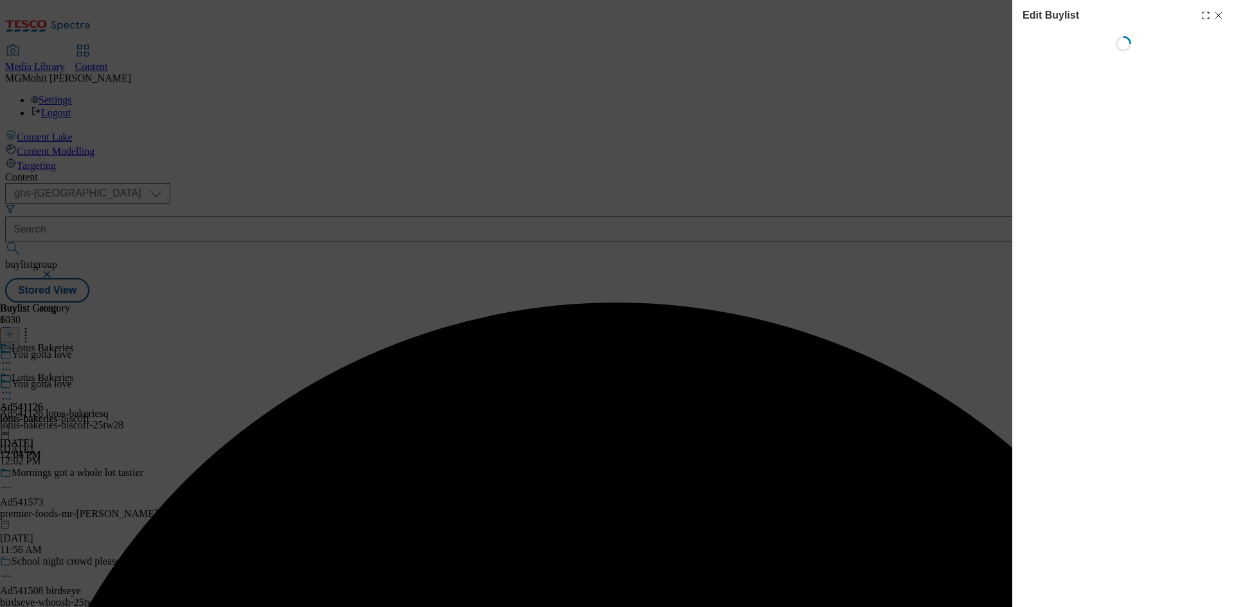
select select "tactical"
select select "supplier funded short term 1-3 weeks"
select select "dunnhumby"
select select "Banner"
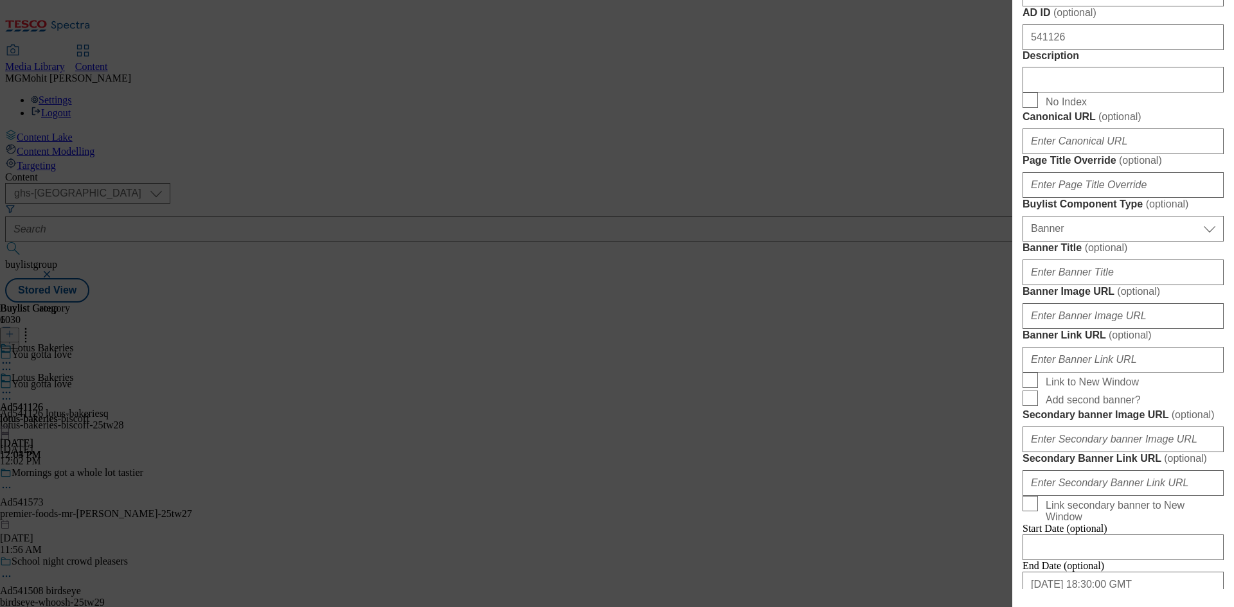
scroll to position [707, 0]
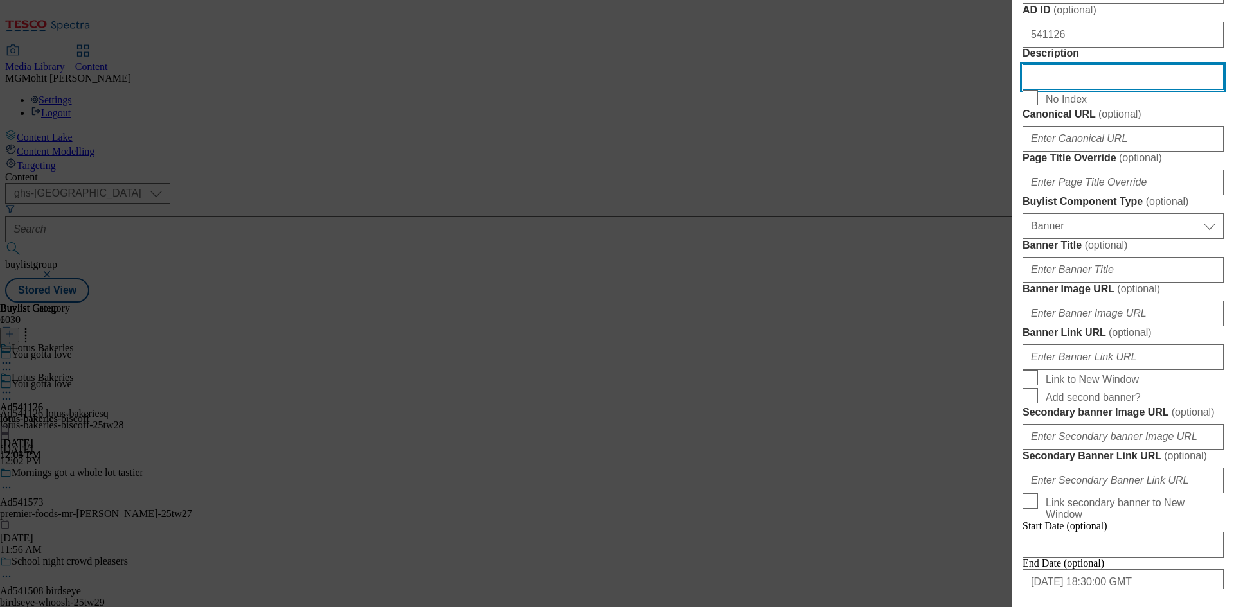
click at [1053, 90] on input "Description" at bounding box center [1123, 77] width 201 height 26
paste input "Lotus Biscoff Spread 400g"
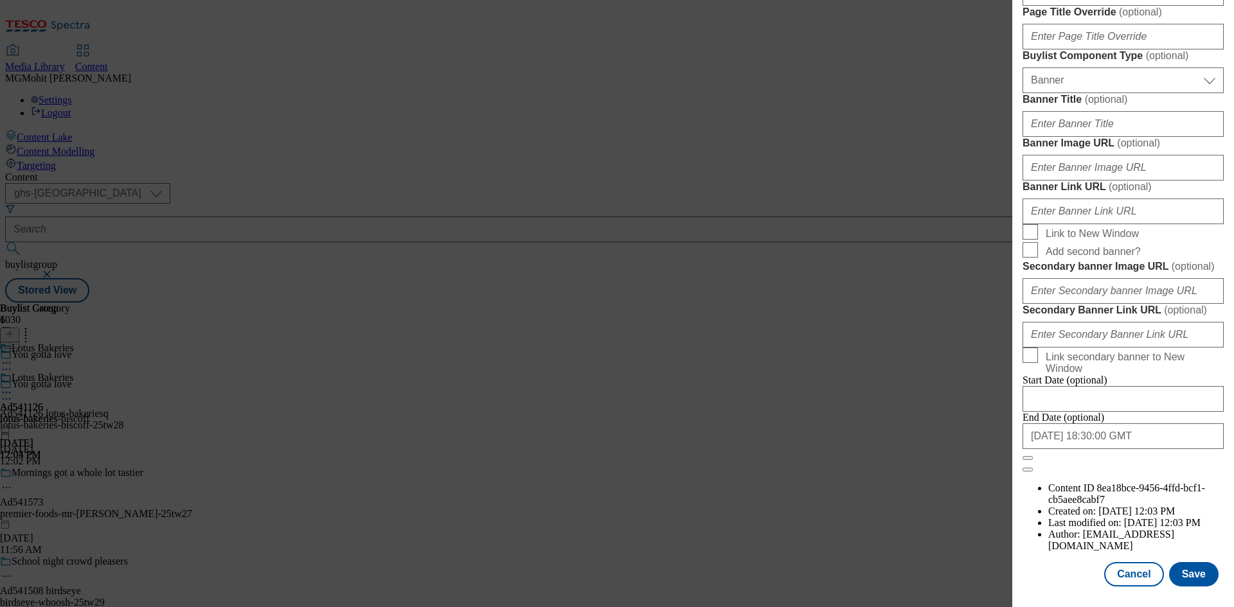
scroll to position [1330, 0]
type input "Lotus Biscoff Spread 400g"
click at [1180, 580] on button "Save" at bounding box center [1193, 574] width 49 height 24
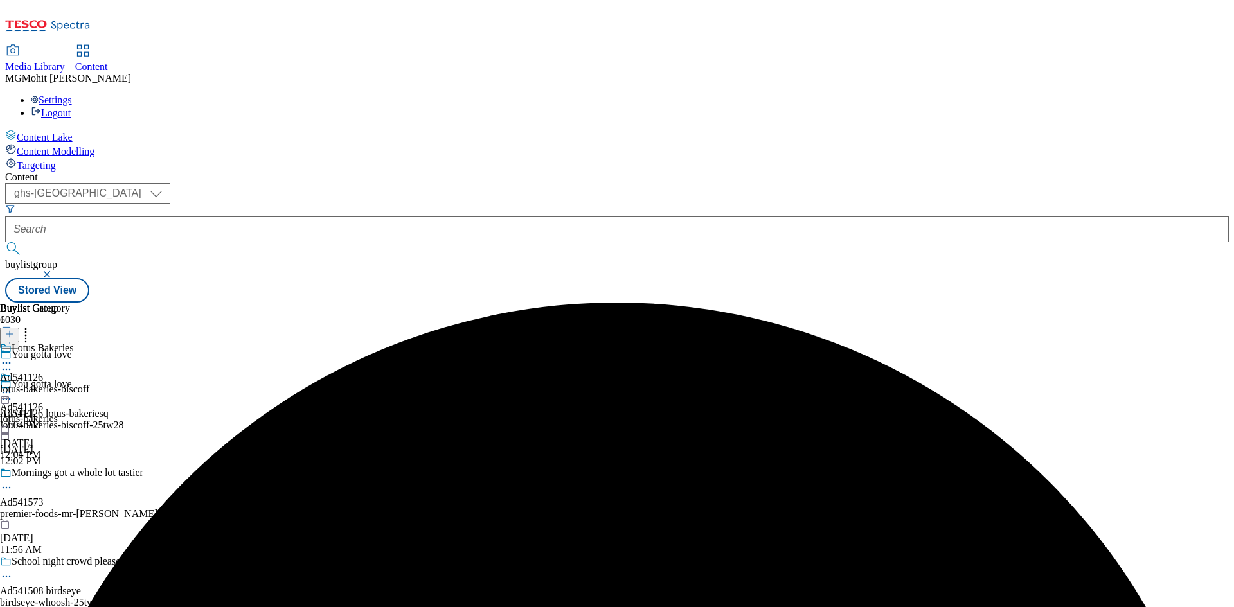
click at [13, 393] on icon at bounding box center [6, 399] width 13 height 13
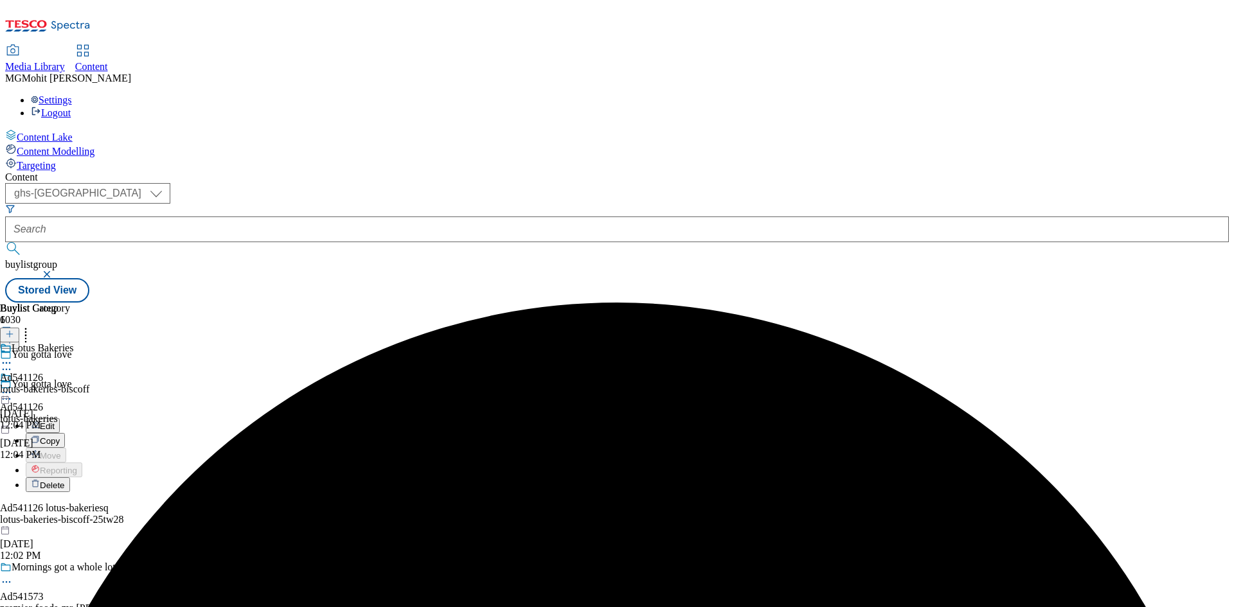
click at [55, 422] on span "Edit" at bounding box center [47, 427] width 15 height 10
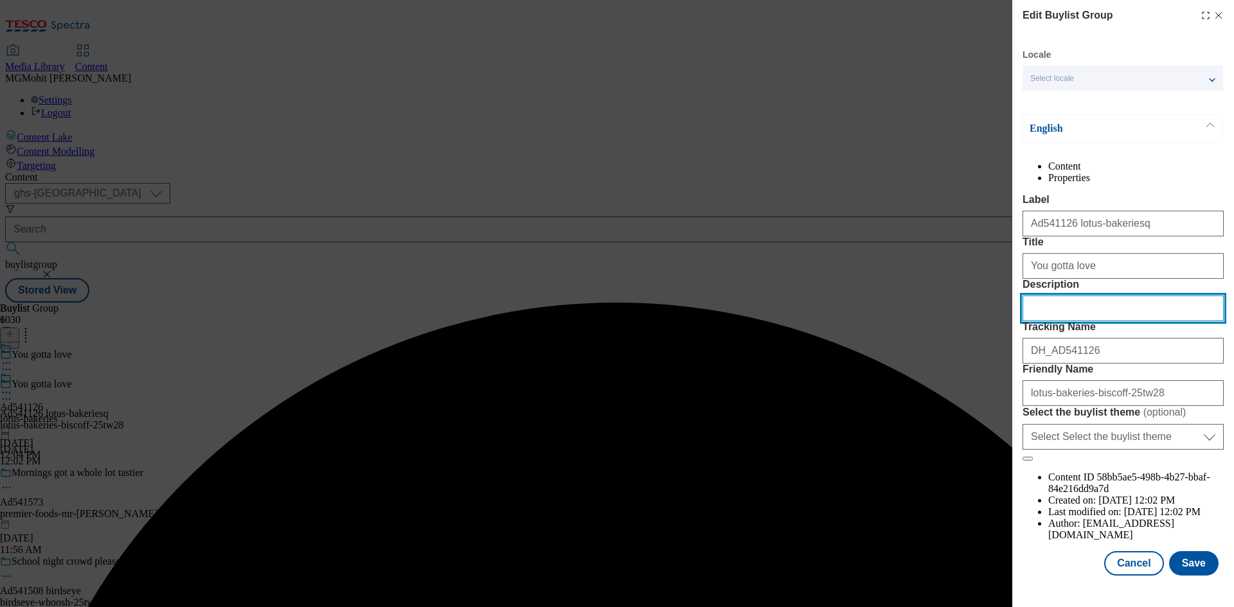
click at [1072, 321] on input "Description" at bounding box center [1123, 309] width 201 height 26
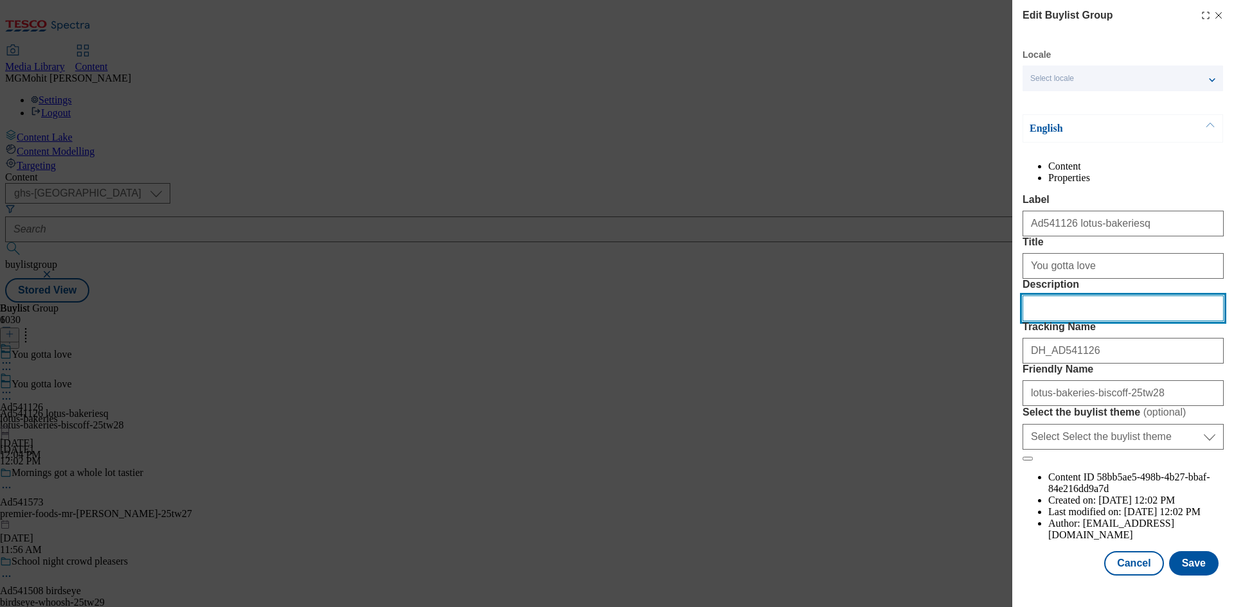
paste input "Lotus Biscoff Spread 400g"
type input "Lotus Biscoff Spread 400g"
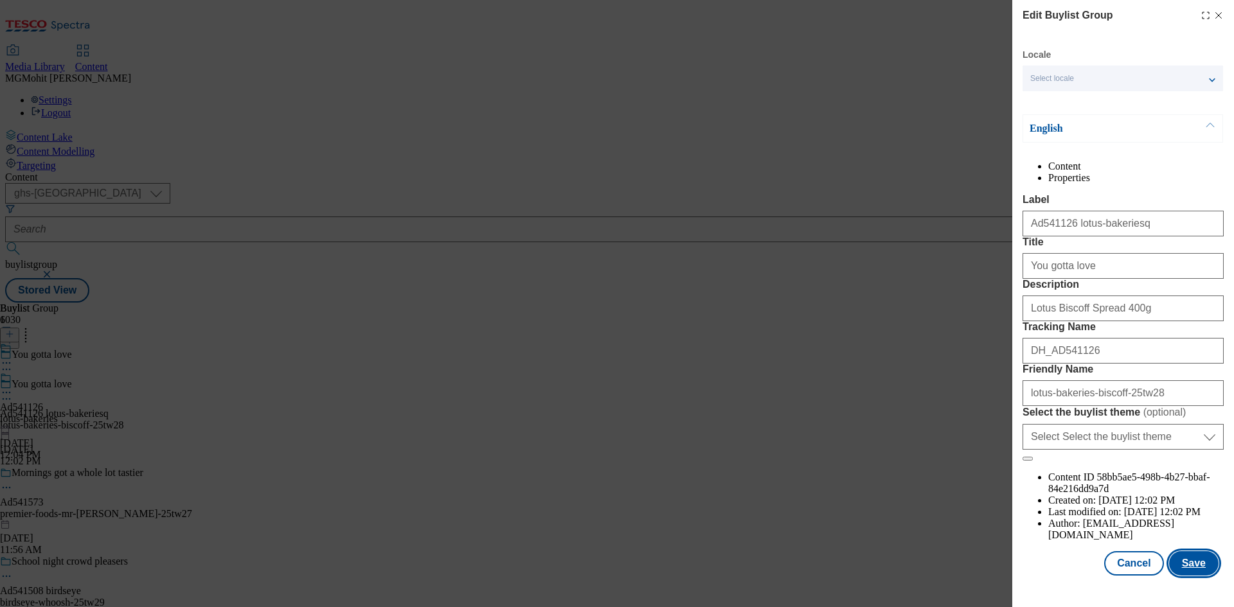
click at [1181, 571] on button "Save" at bounding box center [1193, 563] width 49 height 24
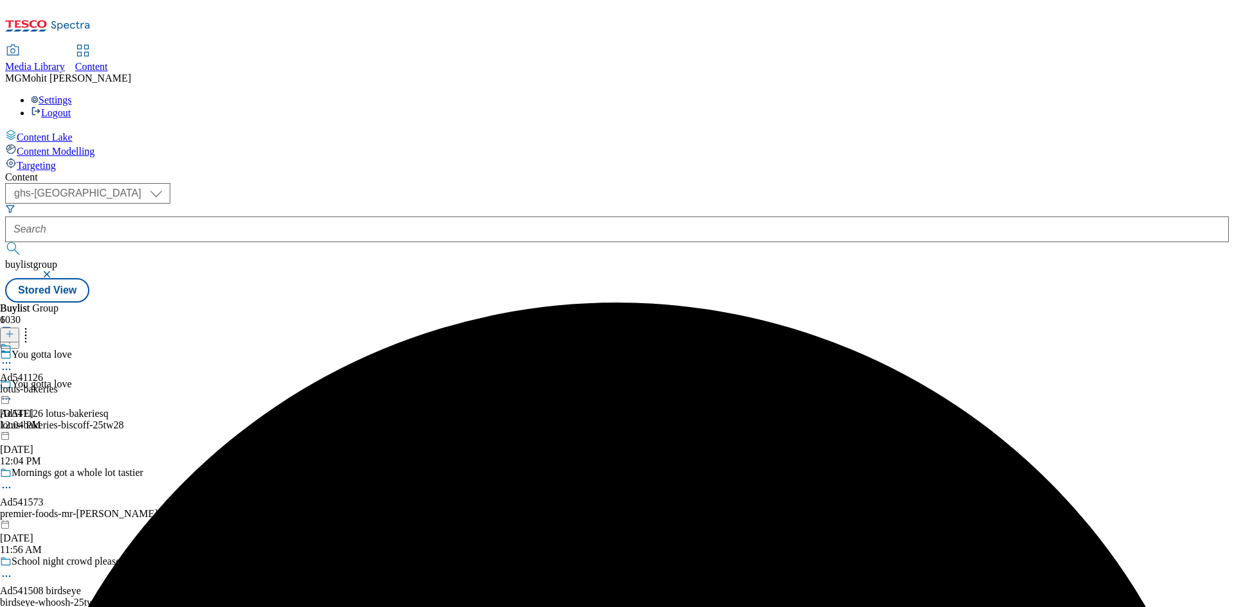
click at [13, 357] on icon at bounding box center [6, 363] width 13 height 13
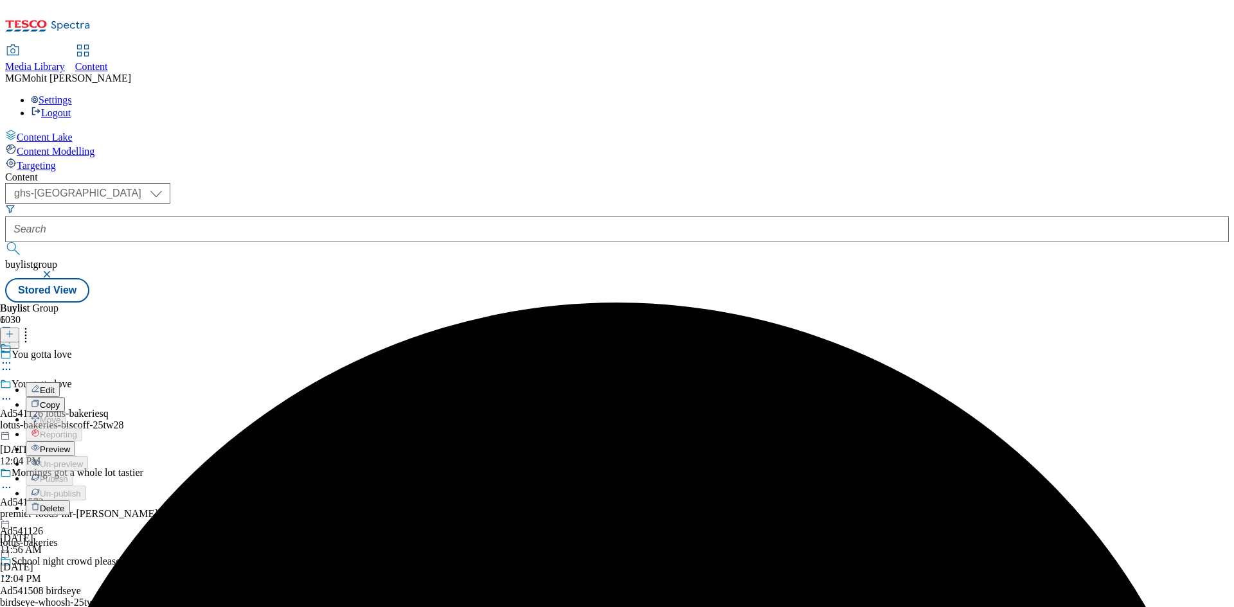
click at [70, 445] on span "Preview" at bounding box center [55, 450] width 30 height 10
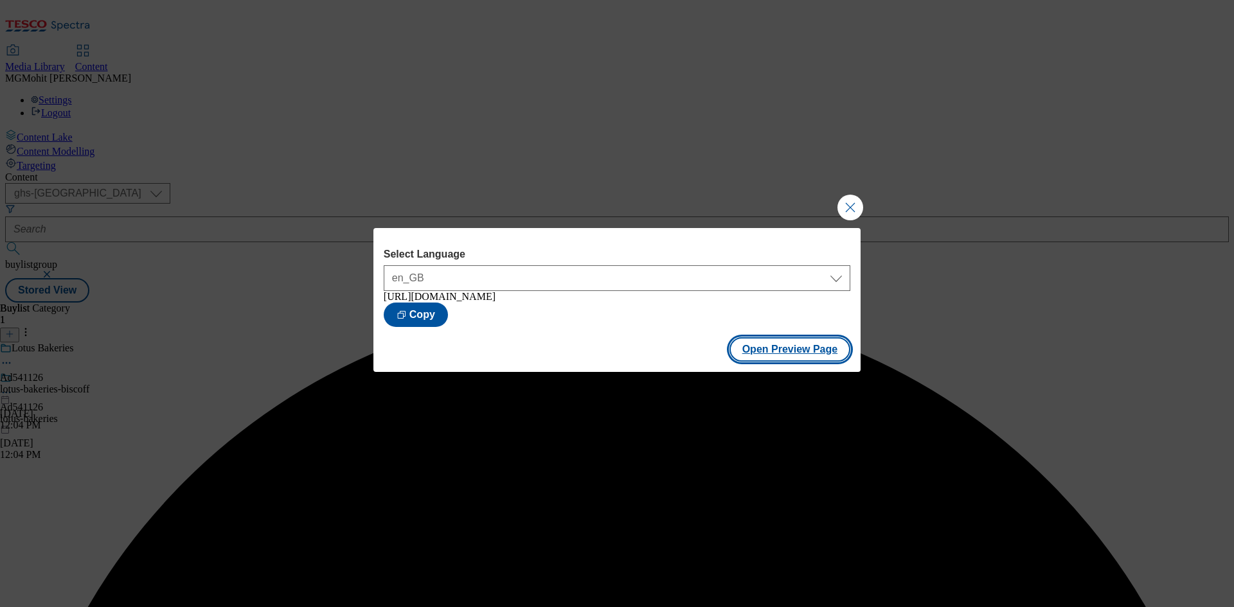
click at [822, 356] on button "Open Preview Page" at bounding box center [789, 349] width 121 height 24
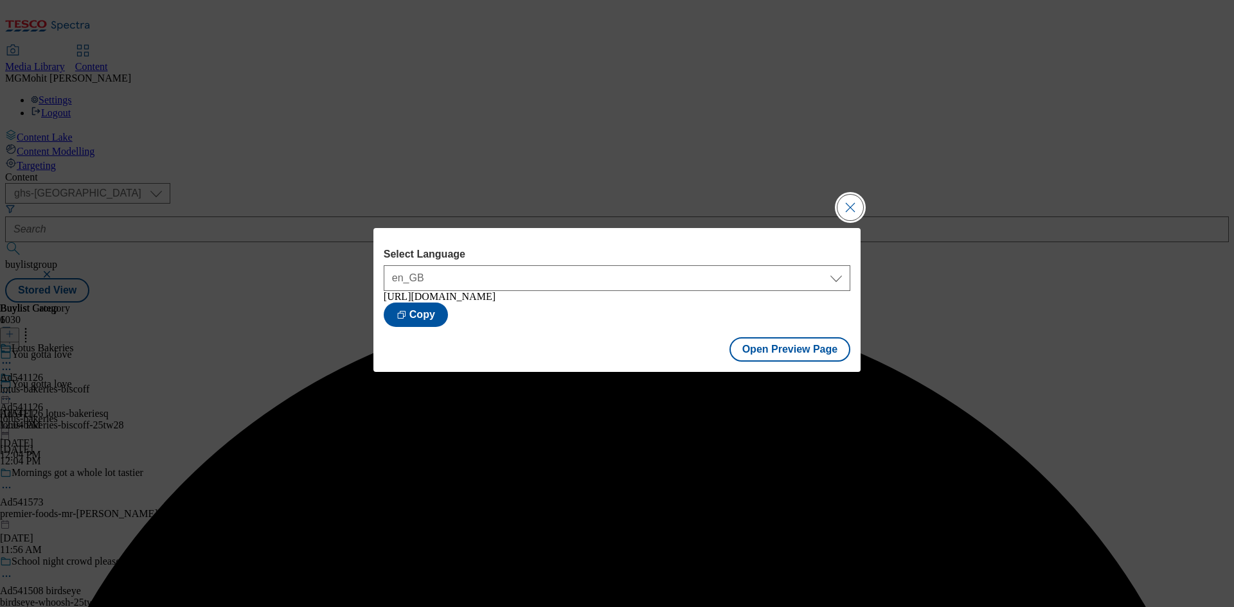
click at [852, 199] on button "Close Modal" at bounding box center [850, 208] width 26 height 26
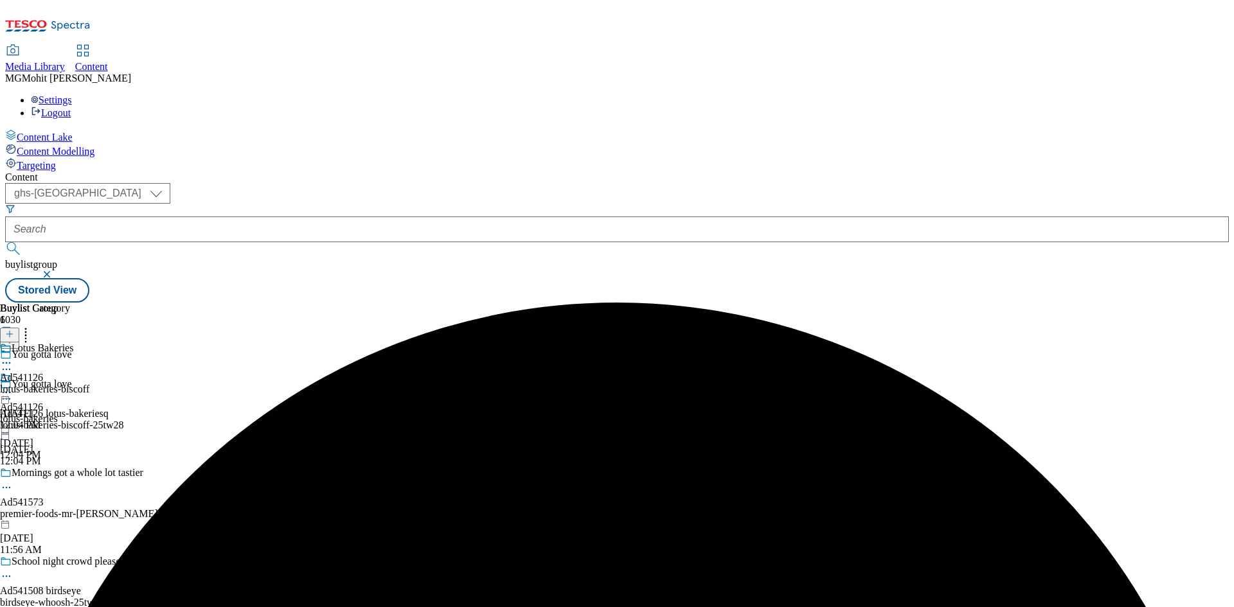
click at [58, 372] on div "Ad541126 lotus-bakeries Aug 22, 2025 12:04 PM" at bounding box center [29, 416] width 58 height 89
click at [13, 386] on icon at bounding box center [6, 392] width 13 height 13
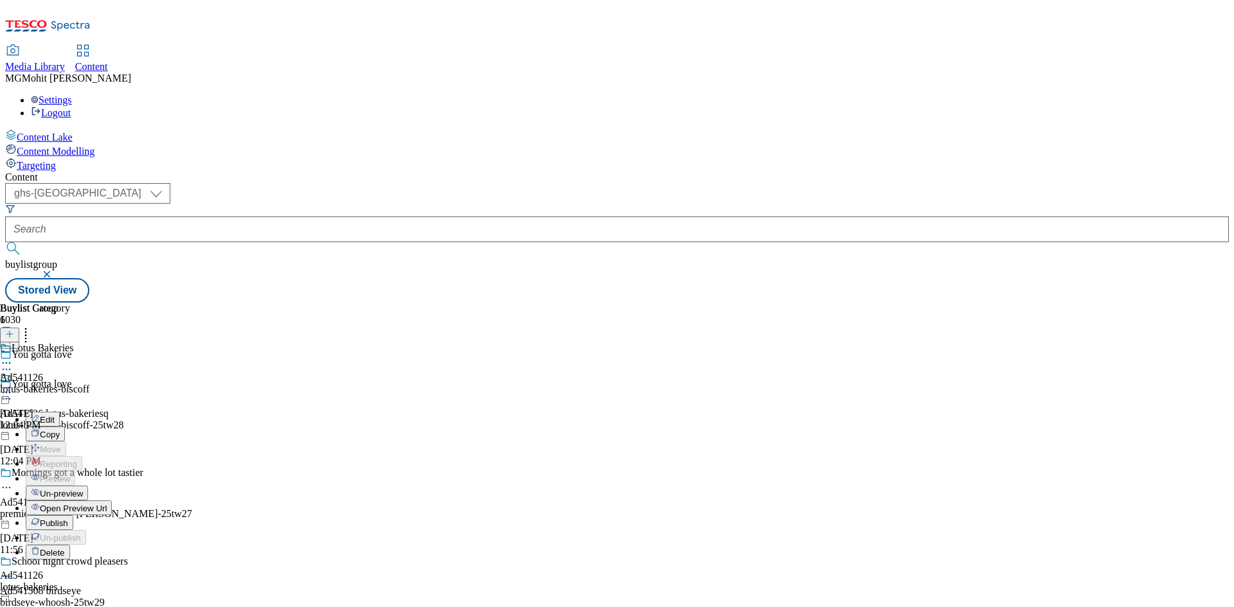
click at [68, 519] on span "Publish" at bounding box center [54, 524] width 28 height 10
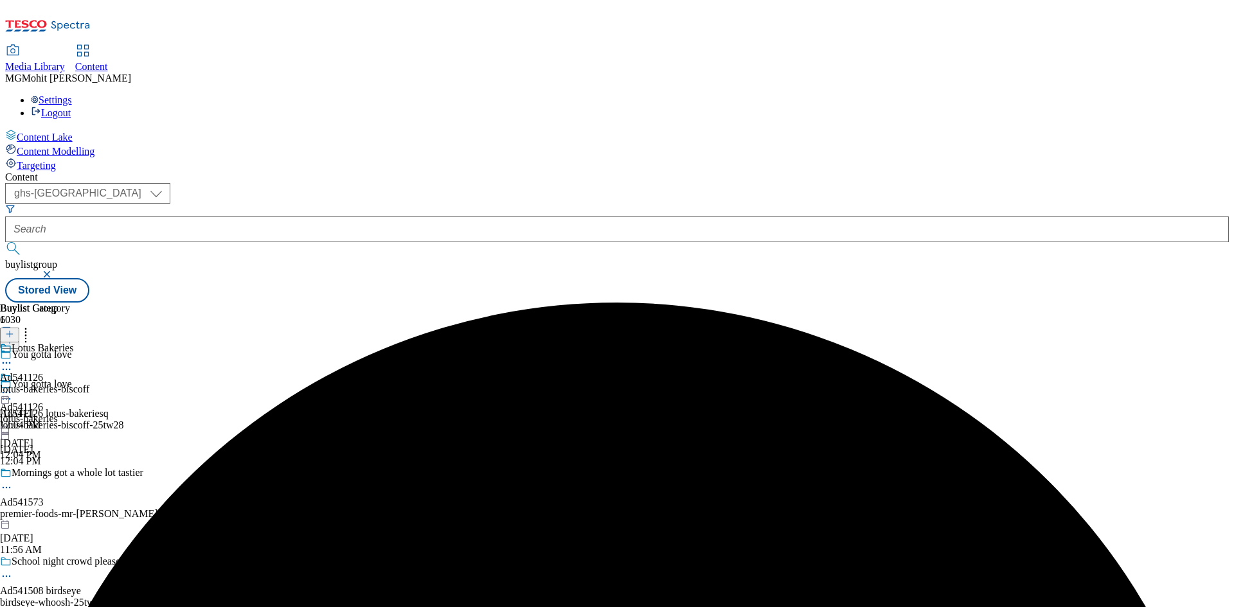
click at [13, 386] on icon at bounding box center [6, 392] width 13 height 13
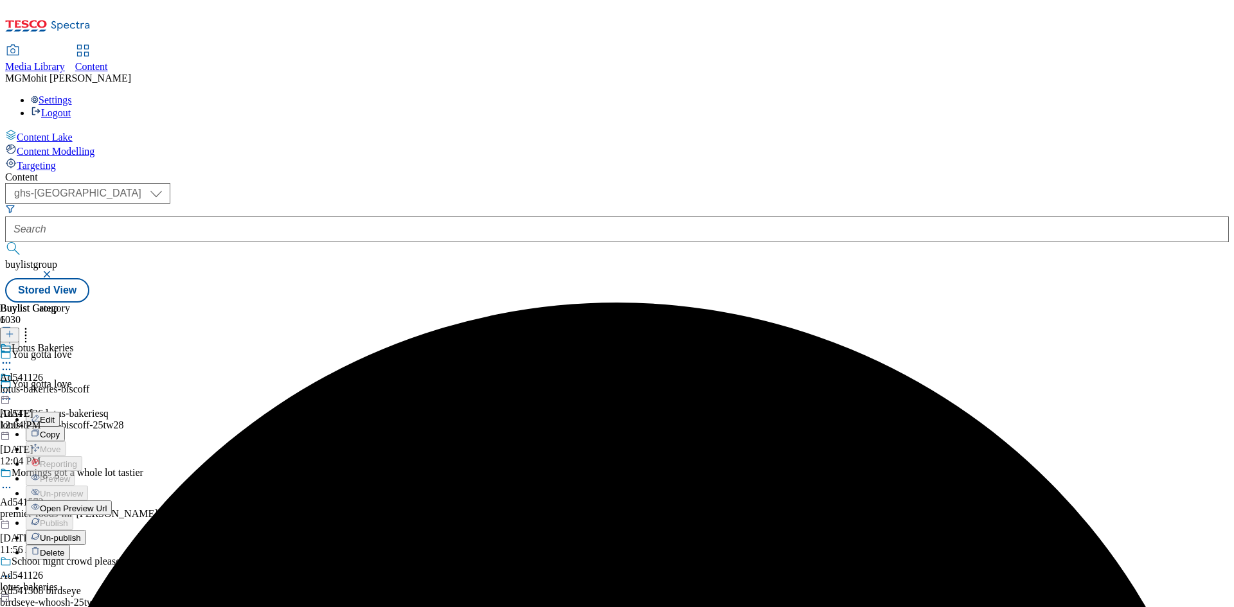
click at [107, 504] on span "Open Preview Url" at bounding box center [73, 509] width 67 height 10
